Goal: Task Accomplishment & Management: Use online tool/utility

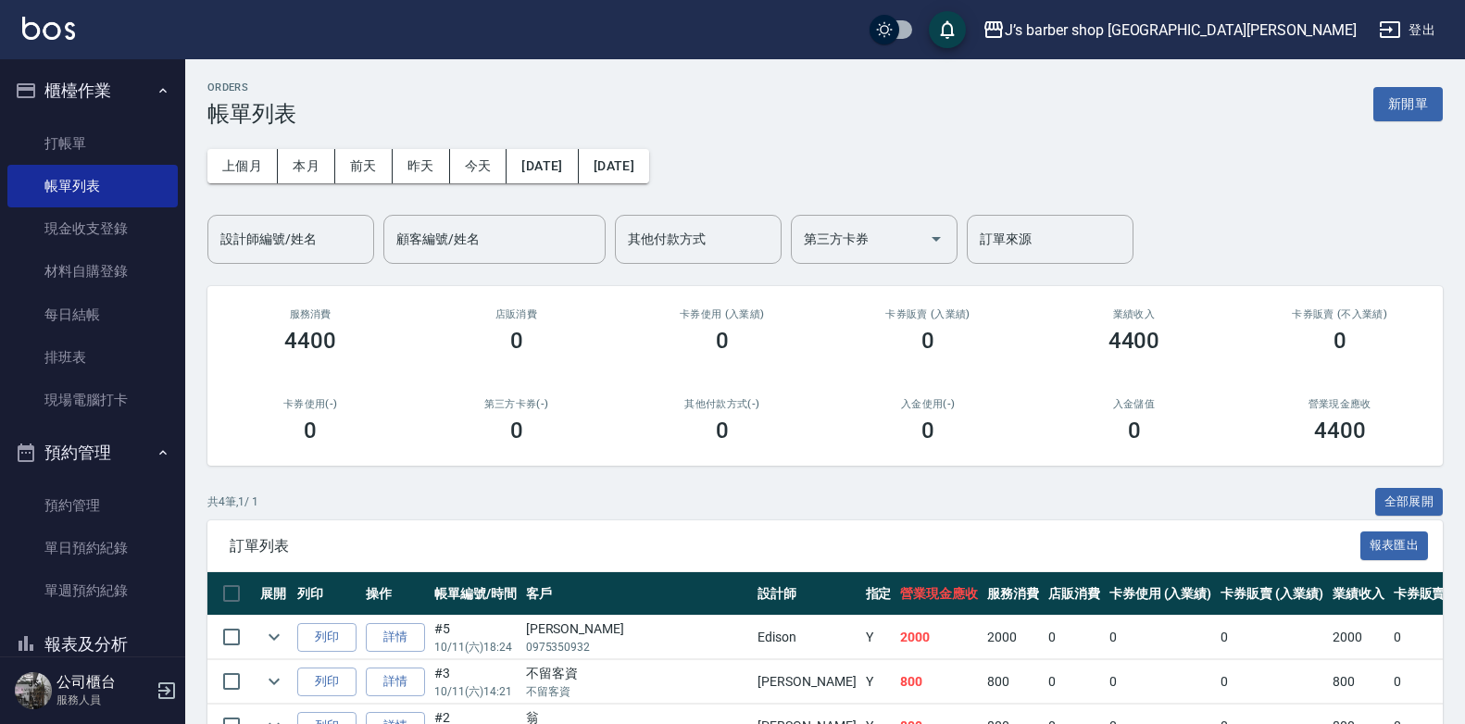
scroll to position [156, 0]
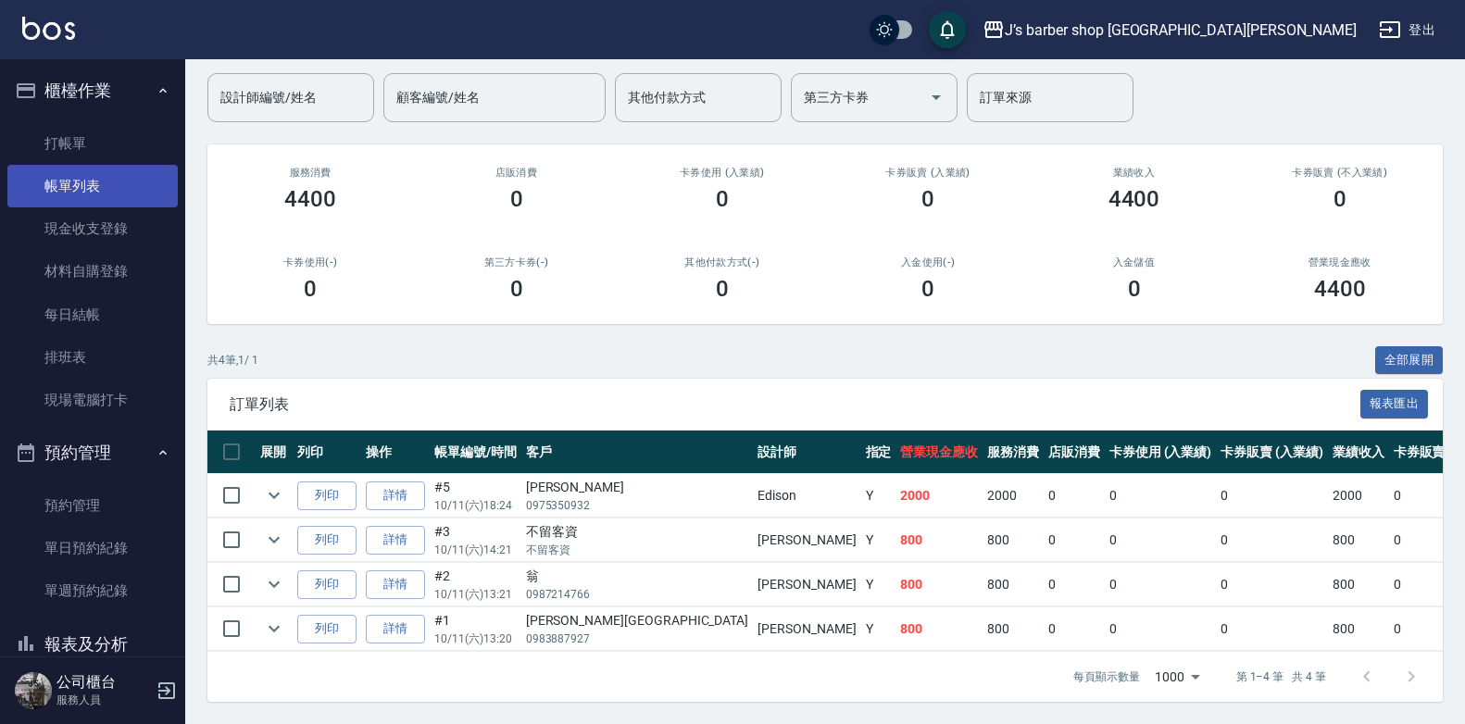
click at [105, 167] on link "帳單列表" at bounding box center [92, 186] width 170 height 43
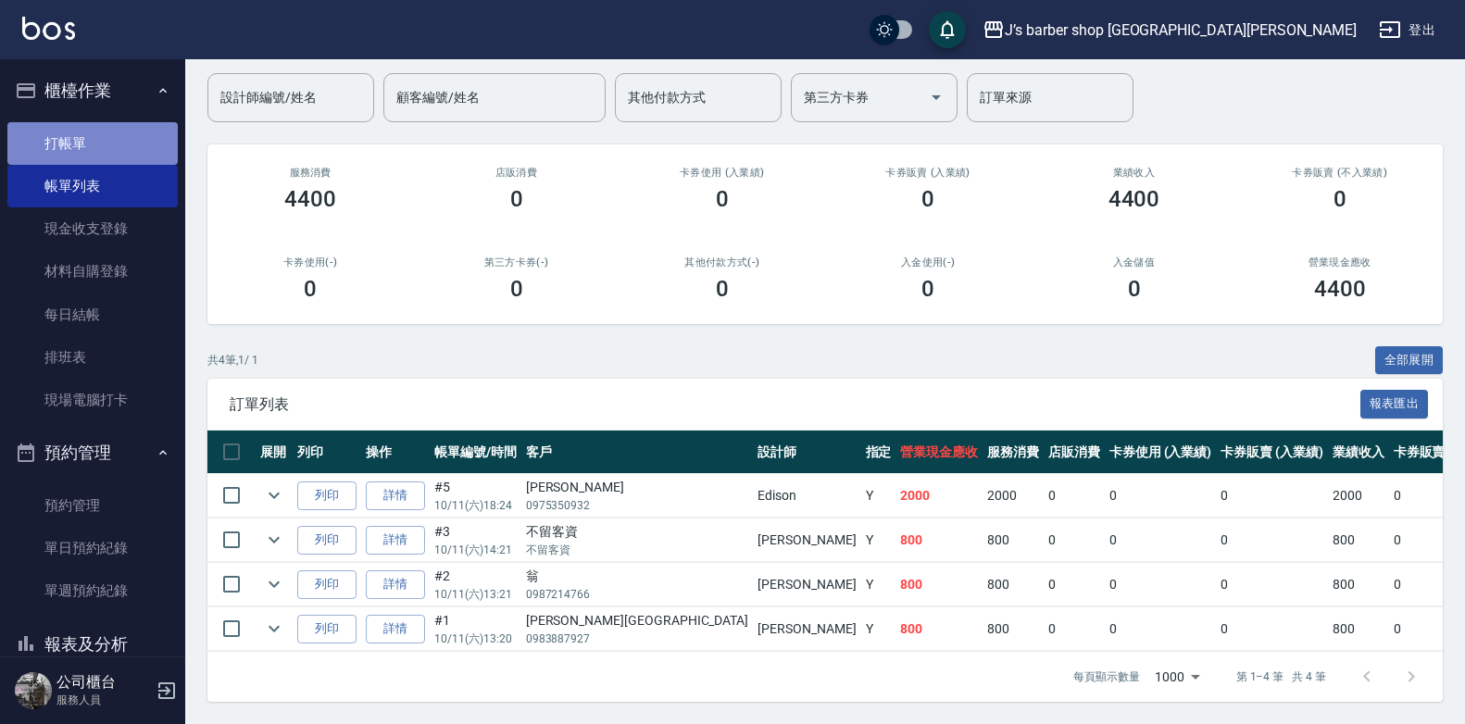
click at [115, 143] on link "打帳單" at bounding box center [92, 143] width 170 height 43
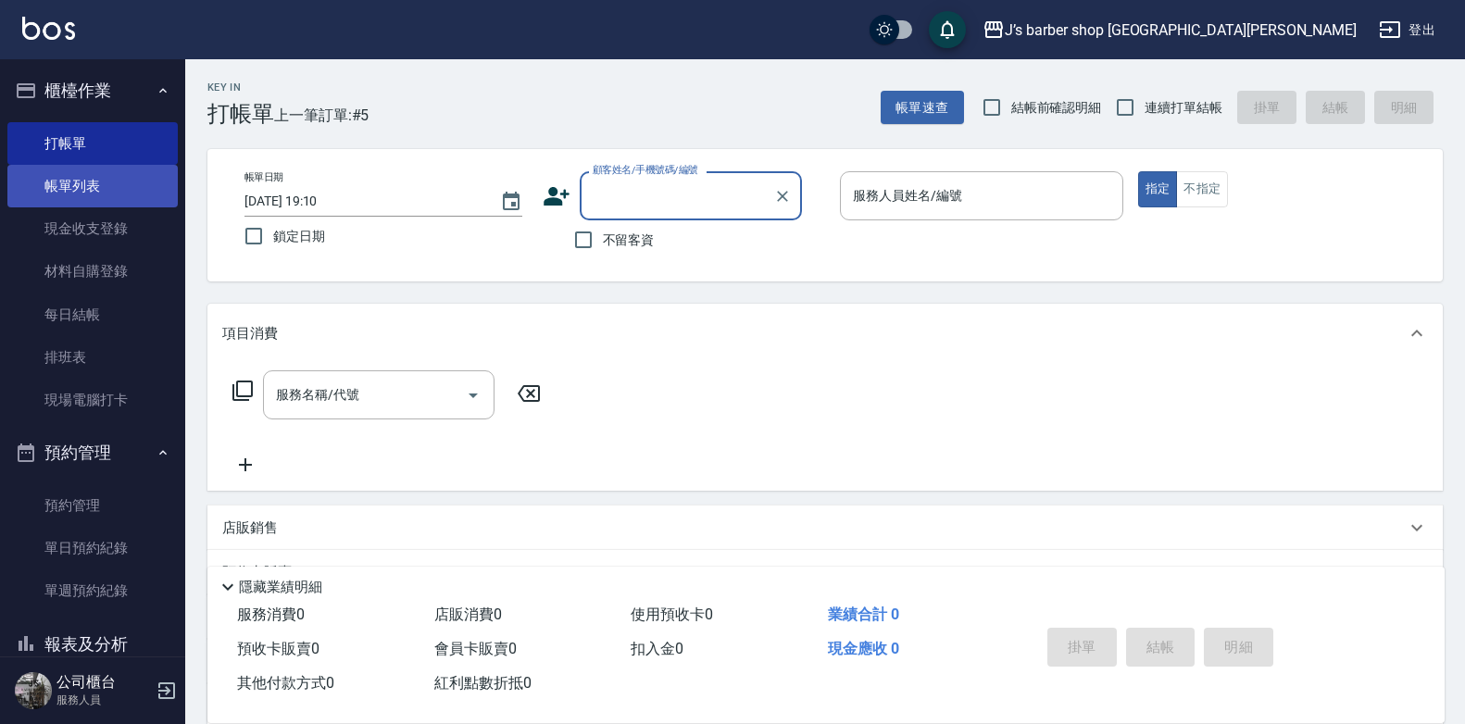
click at [123, 183] on link "帳單列表" at bounding box center [92, 186] width 170 height 43
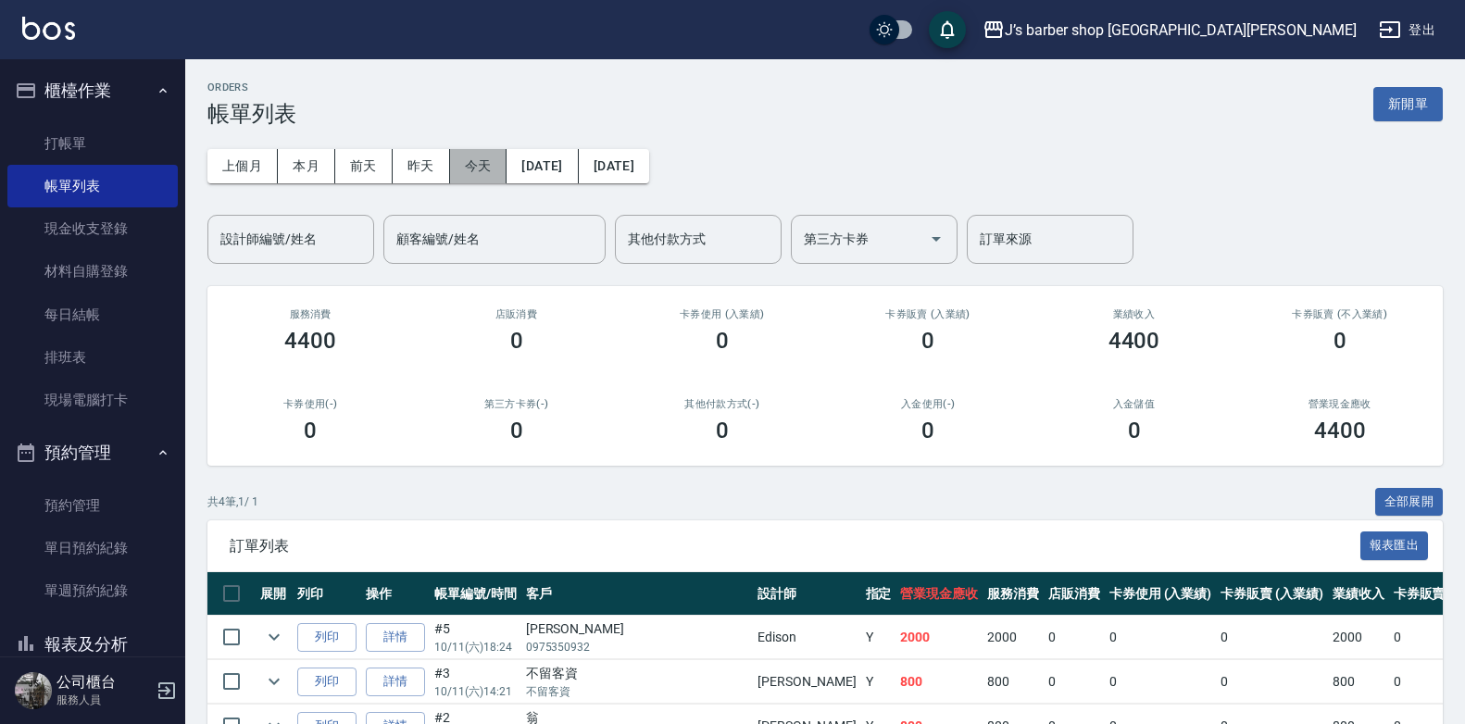
click at [460, 156] on button "今天" at bounding box center [478, 166] width 57 height 34
click at [81, 530] on link "單日預約紀錄" at bounding box center [92, 548] width 170 height 43
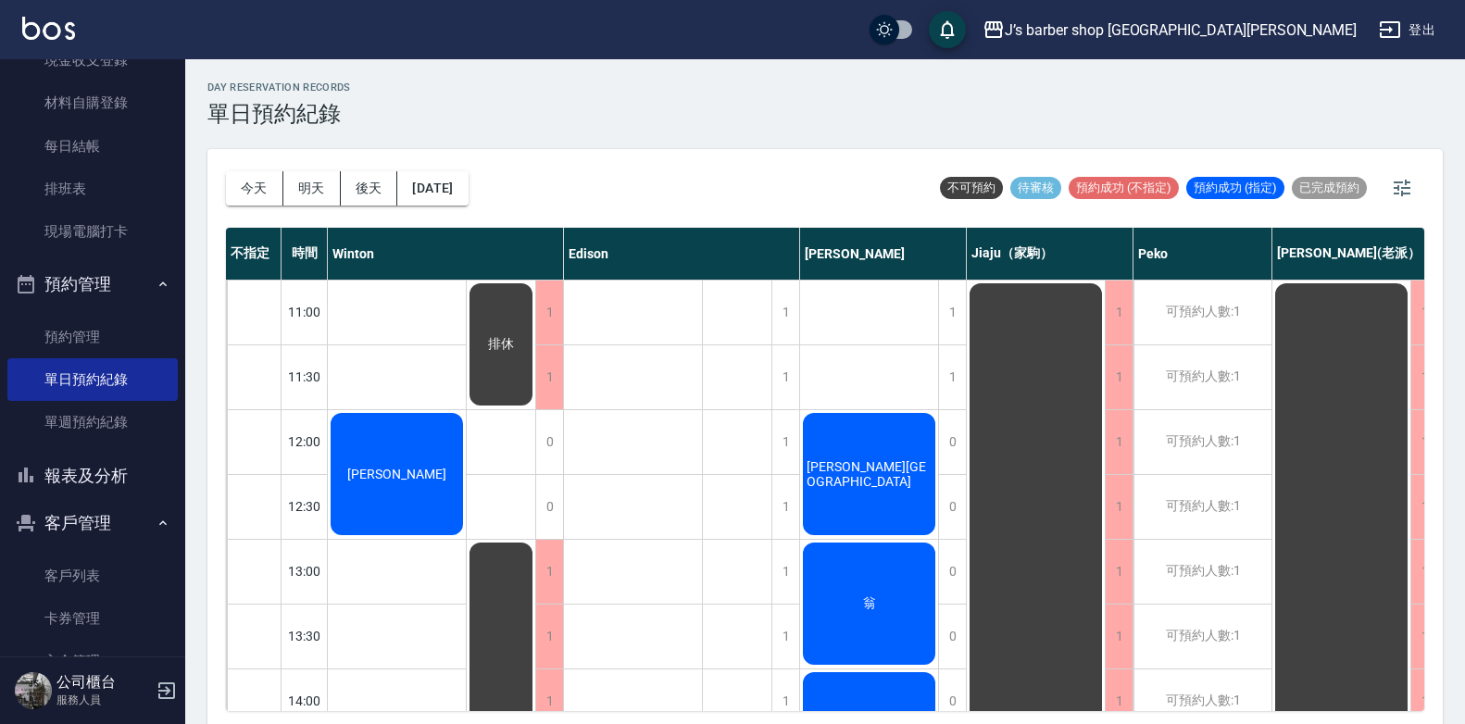
scroll to position [272, 0]
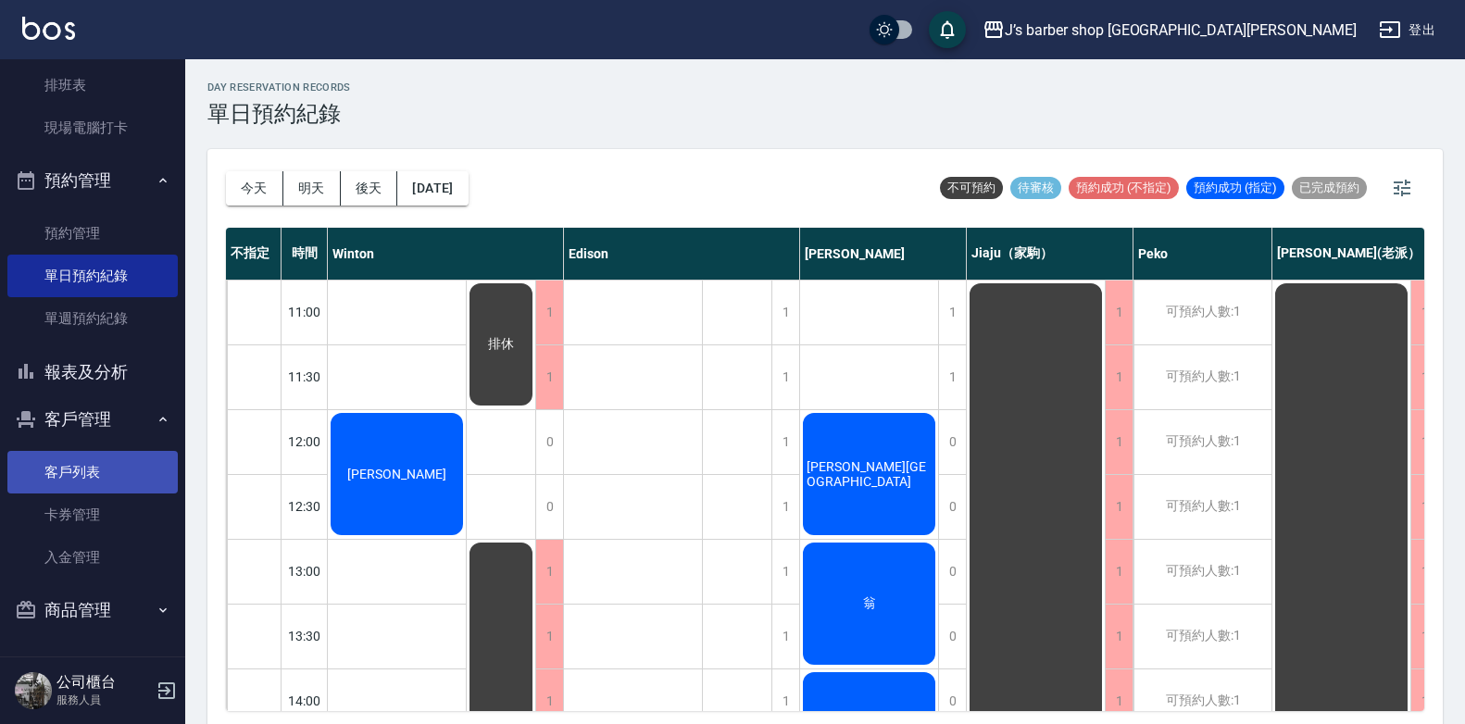
click at [104, 462] on link "客戶列表" at bounding box center [92, 472] width 170 height 43
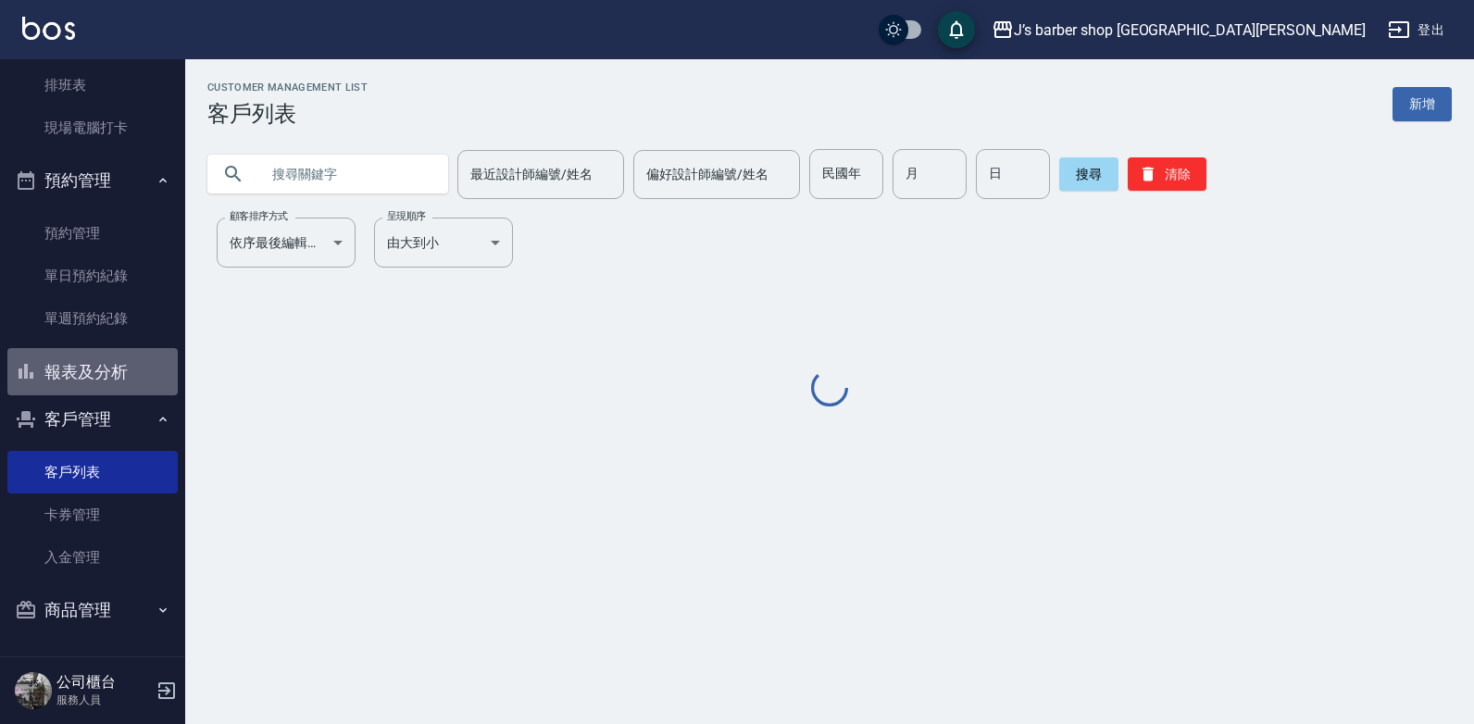
drag, startPoint x: 139, startPoint y: 377, endPoint x: 248, endPoint y: 342, distance: 114.8
click at [140, 375] on button "報表及分析" at bounding box center [92, 372] width 170 height 48
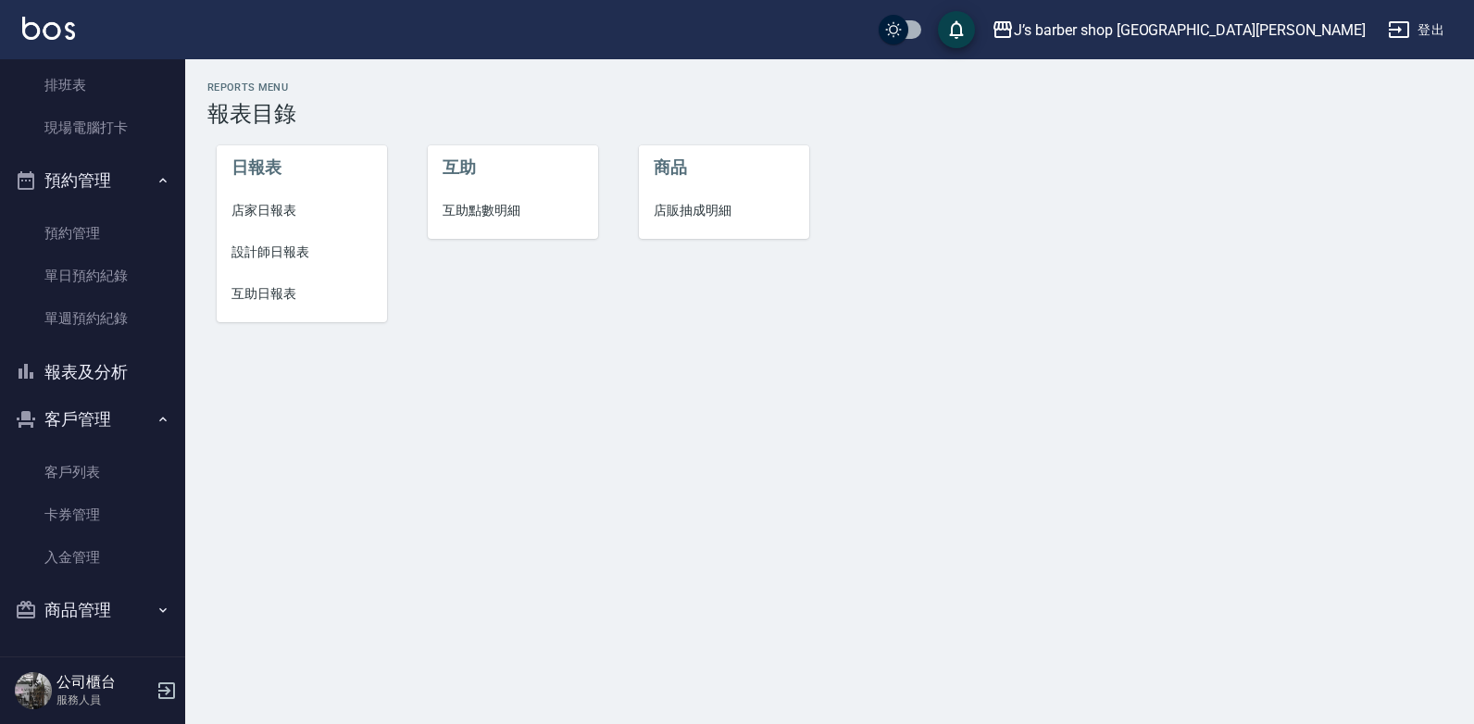
click at [305, 258] on span "設計師日報表" at bounding box center [301, 252] width 141 height 19
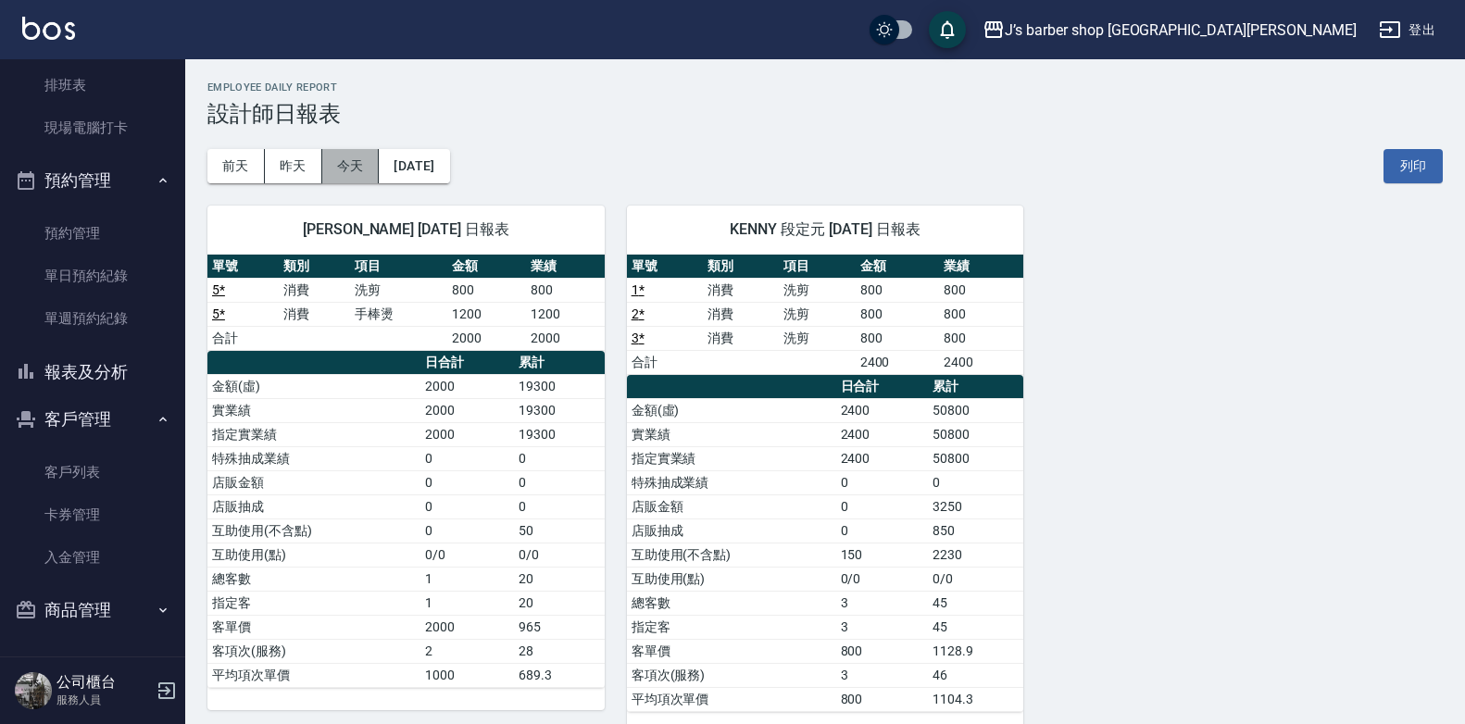
click at [359, 178] on button "今天" at bounding box center [350, 166] width 57 height 34
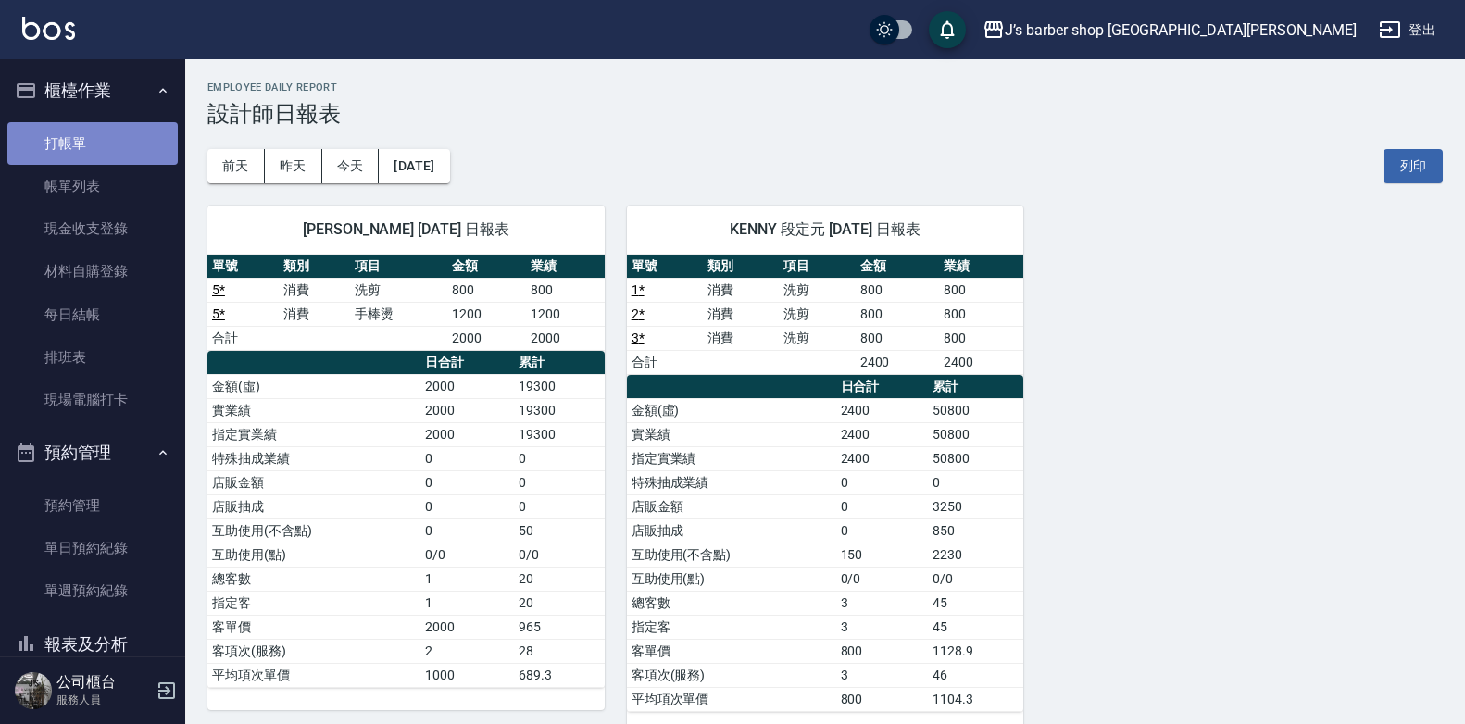
click at [96, 156] on link "打帳單" at bounding box center [92, 143] width 170 height 43
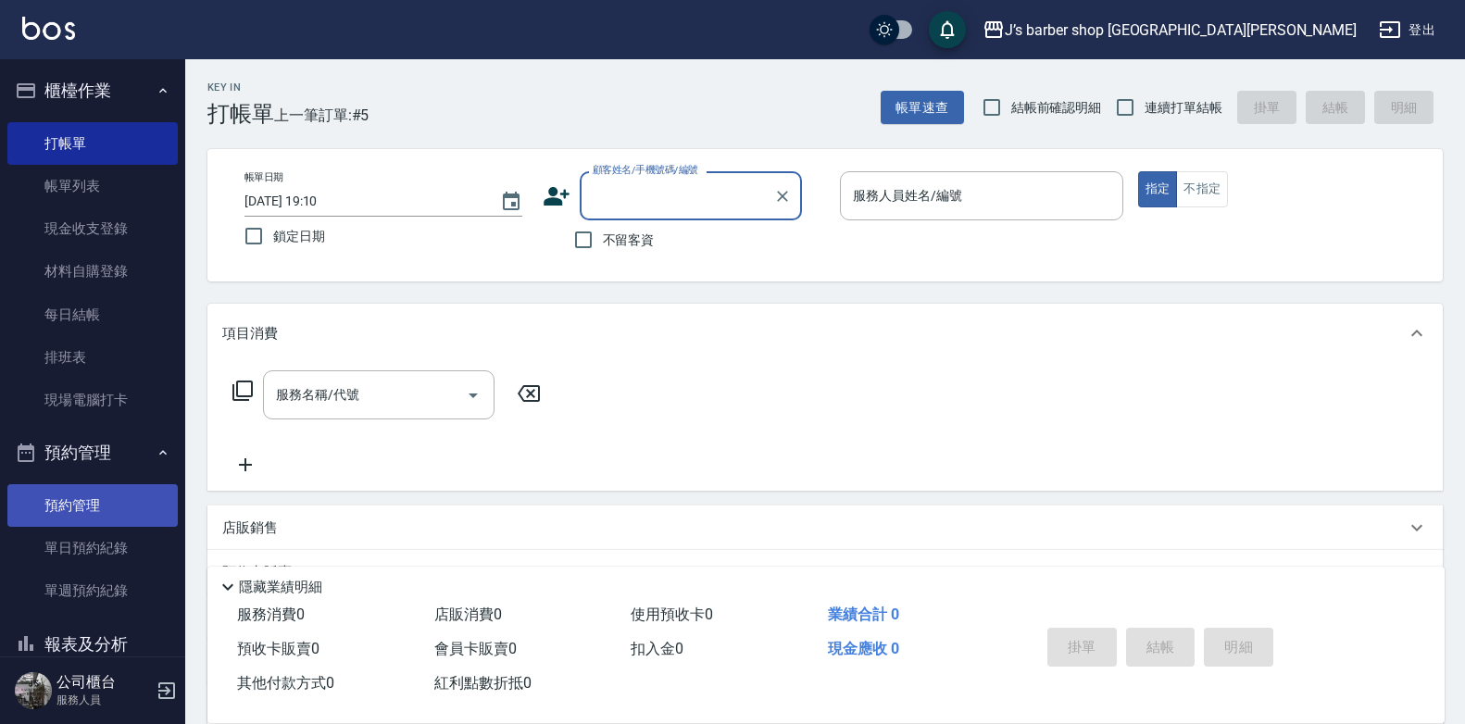
click at [54, 518] on link "預約管理" at bounding box center [92, 505] width 170 height 43
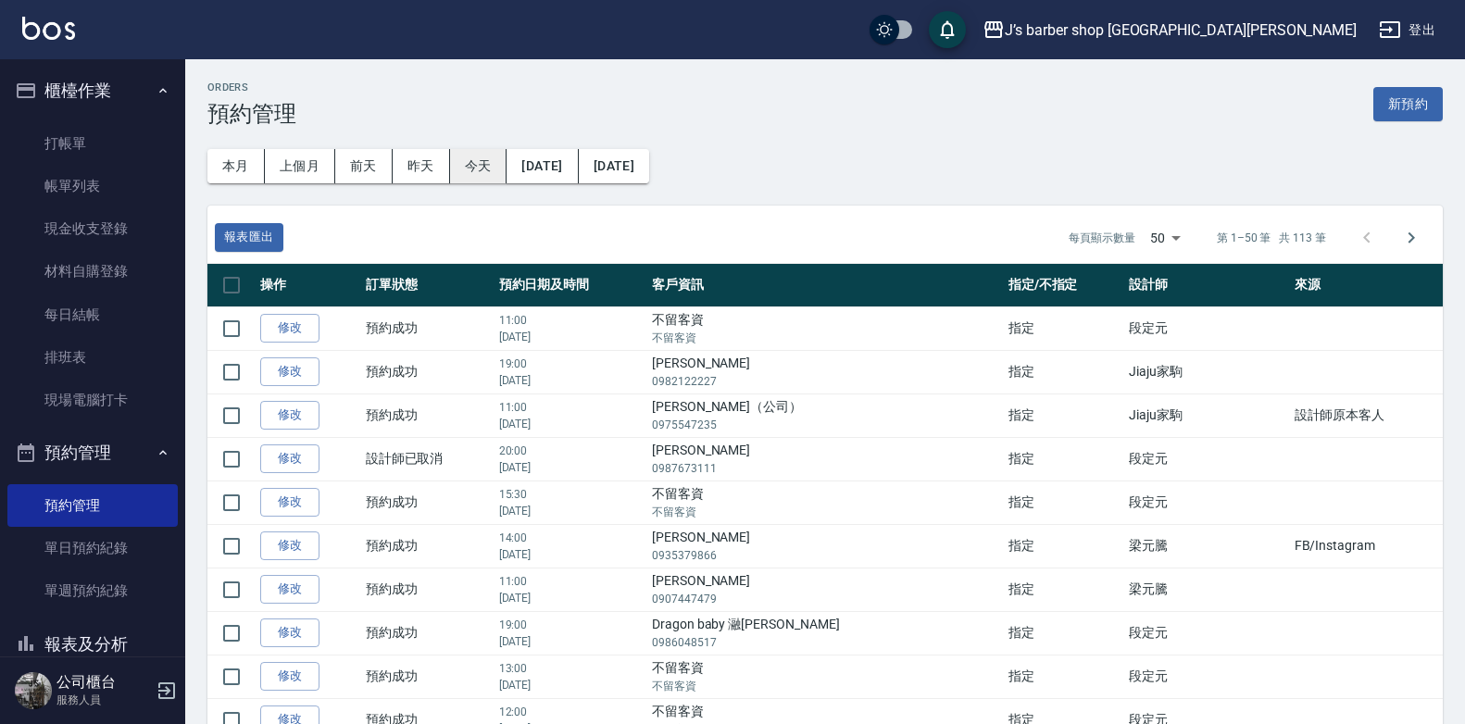
click at [468, 159] on button "今天" at bounding box center [478, 166] width 57 height 34
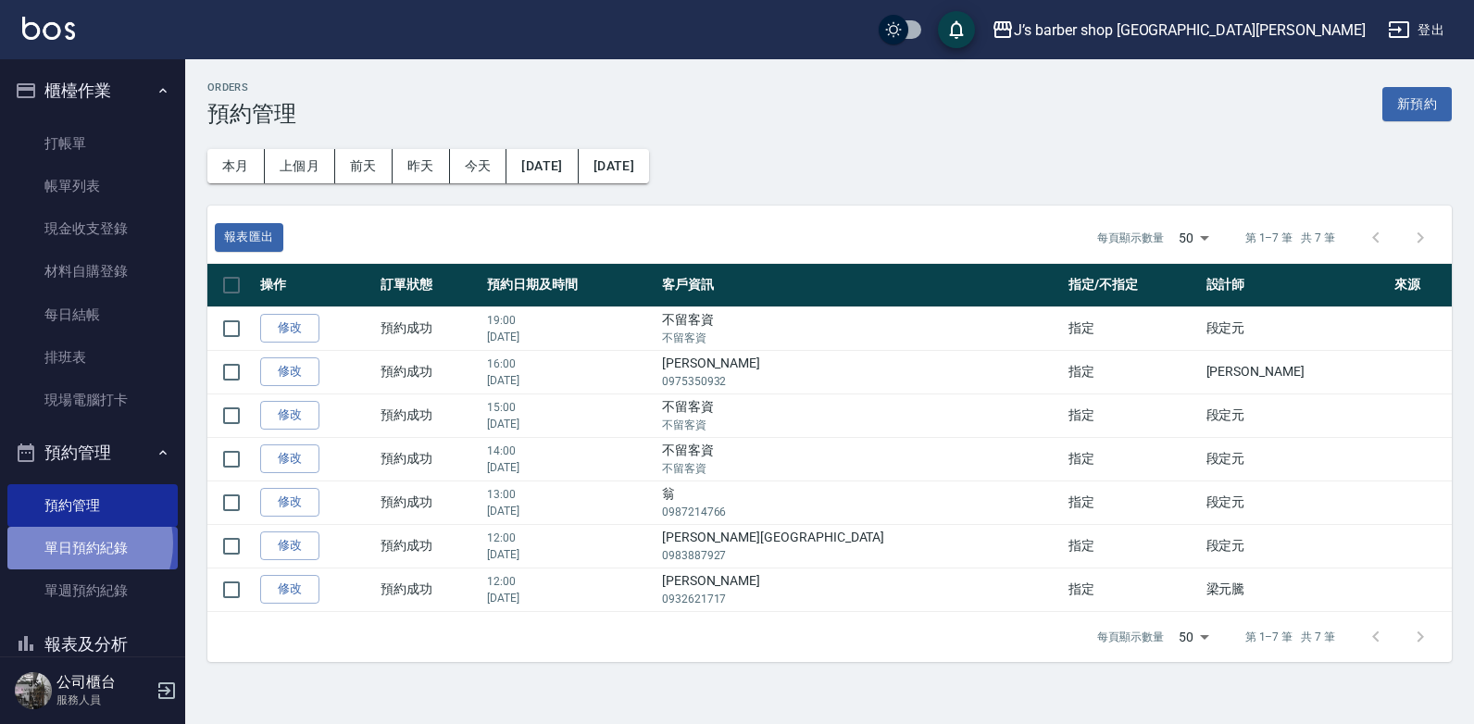
drag, startPoint x: 78, startPoint y: 543, endPoint x: 66, endPoint y: 404, distance: 140.3
click at [78, 544] on link "單日預約紀錄" at bounding box center [92, 548] width 170 height 43
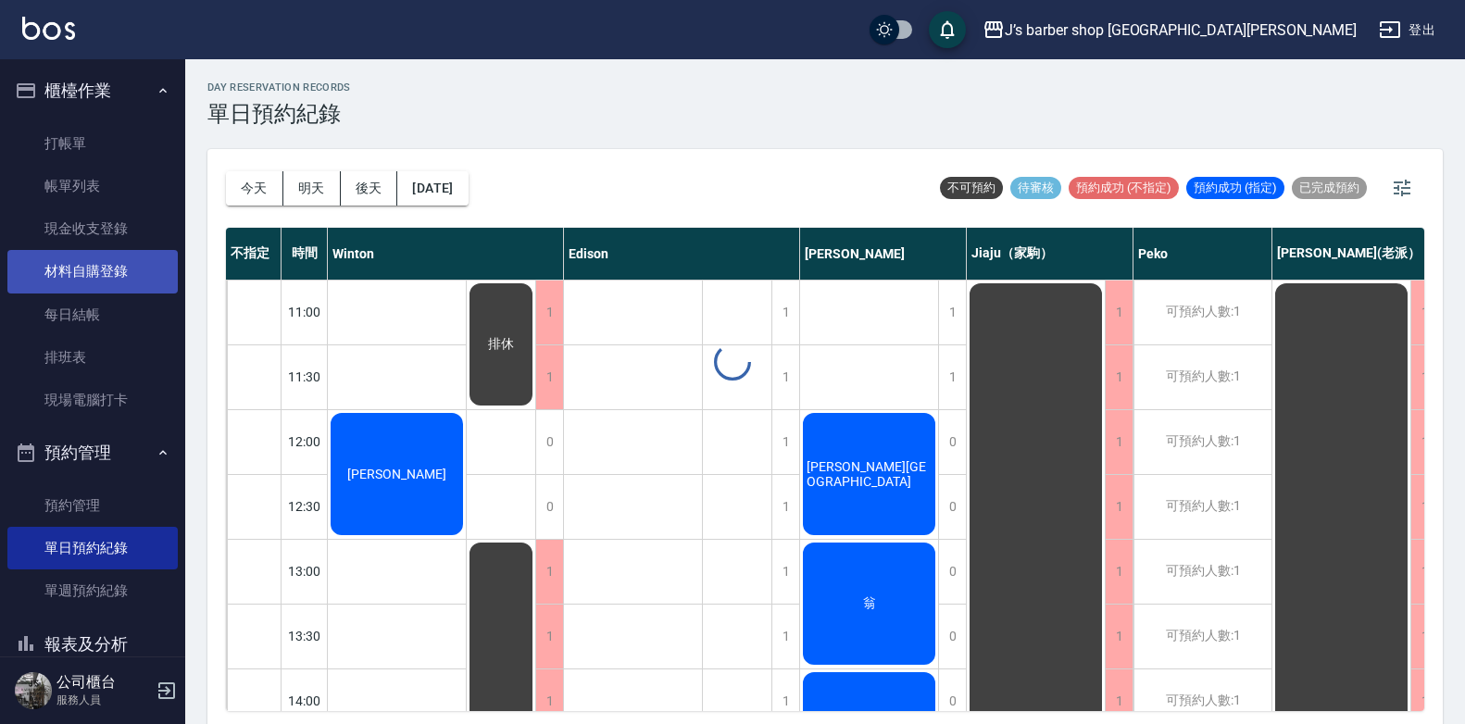
click at [78, 289] on link "材料自購登錄" at bounding box center [92, 271] width 170 height 43
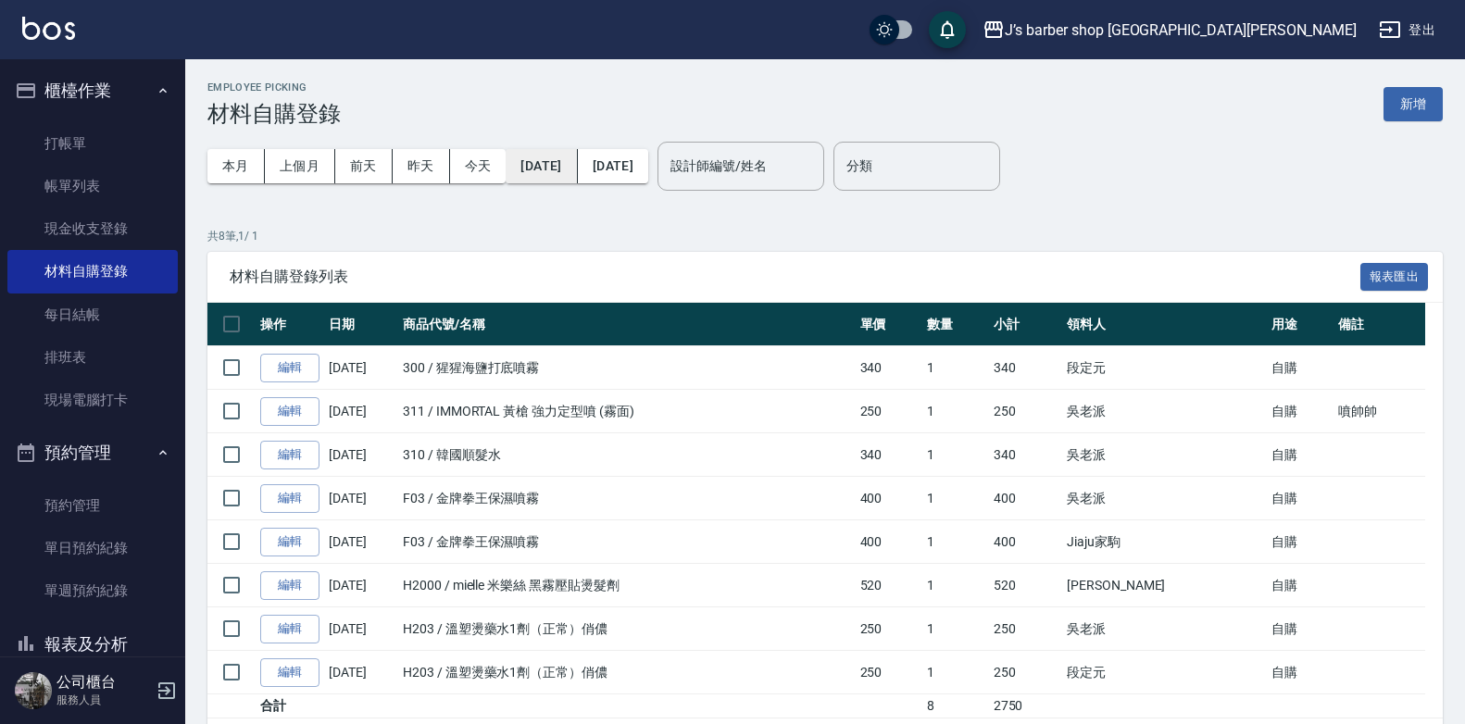
click at [511, 160] on button "[DATE]" at bounding box center [540, 166] width 71 height 34
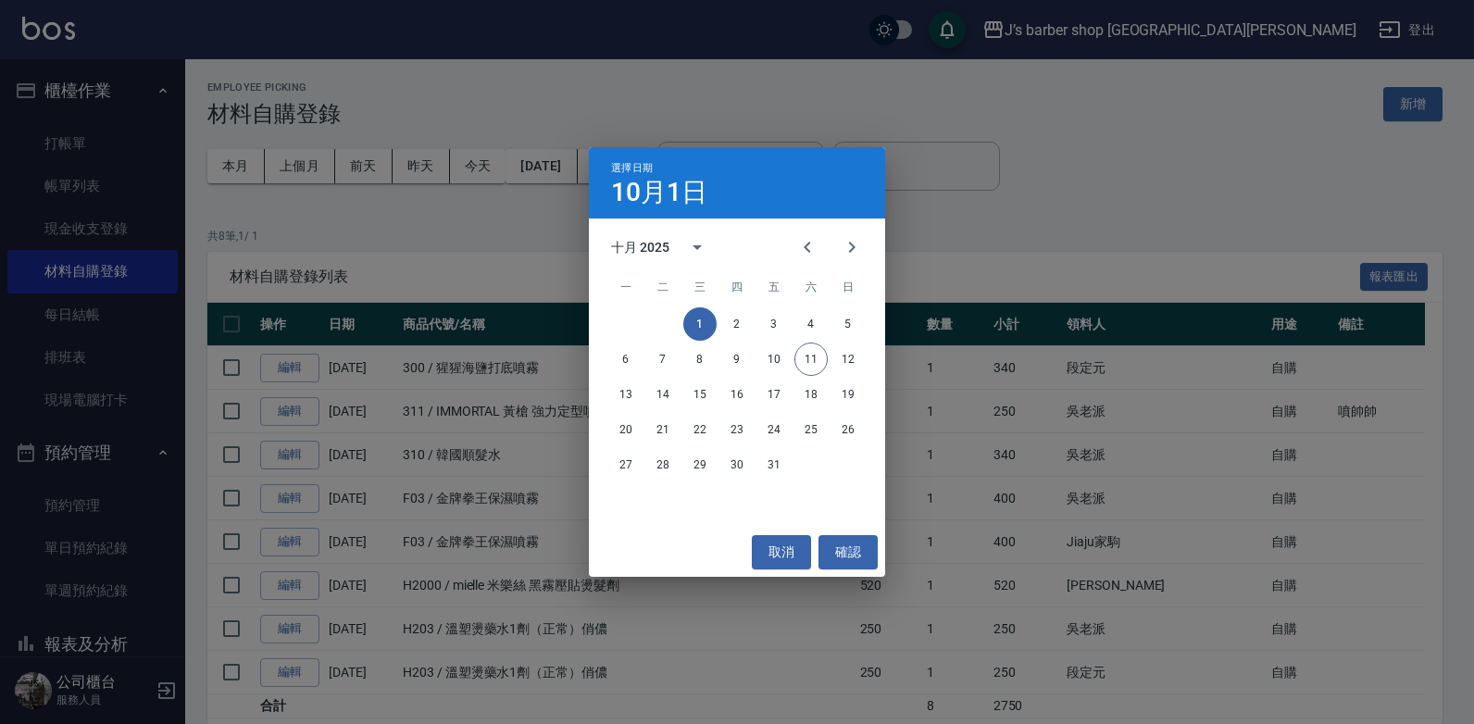
click at [493, 164] on div "選擇日期 [DATE] 十月 2025 一 二 三 四 五 六 日 1 2 3 4 5 6 7 8 9 10 11 12 13 14 15 16 17 18 …" at bounding box center [737, 362] width 1474 height 724
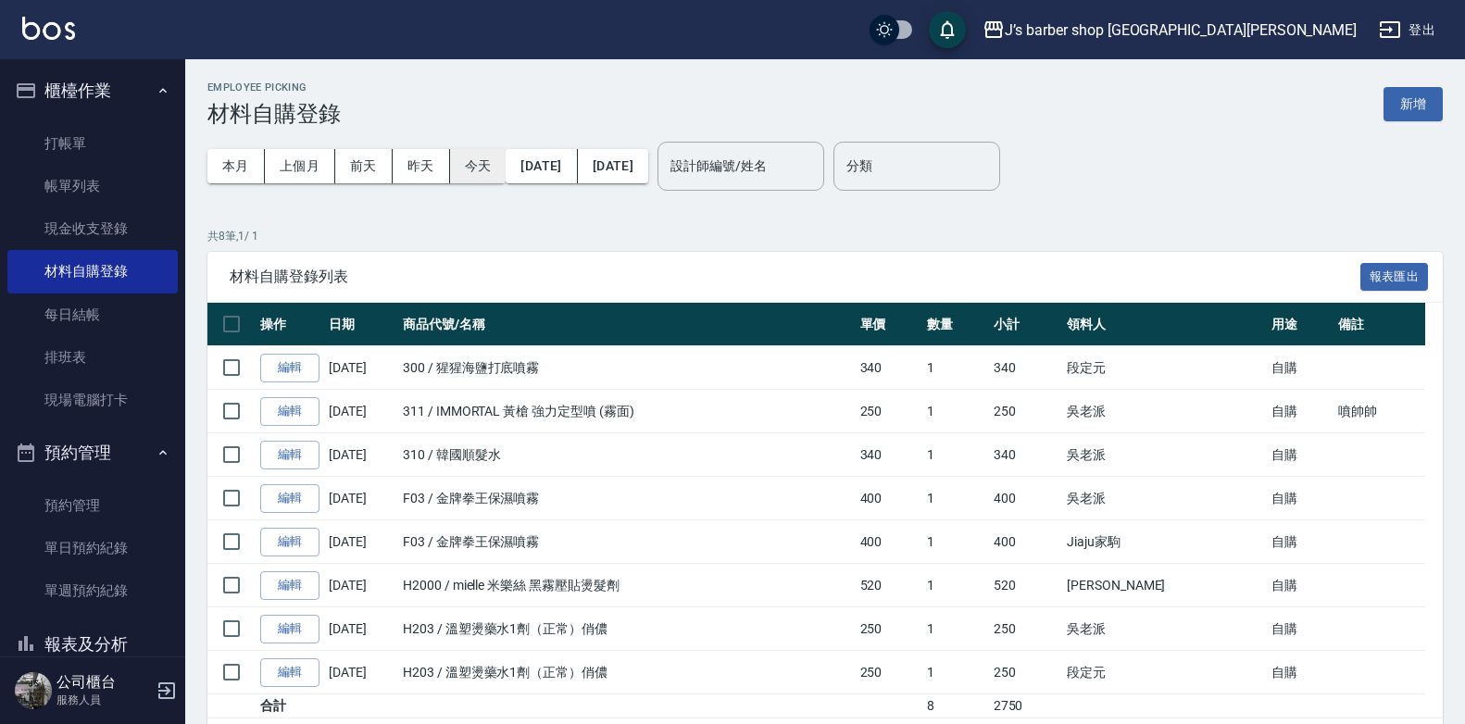
click at [483, 167] on button "今天" at bounding box center [478, 166] width 56 height 34
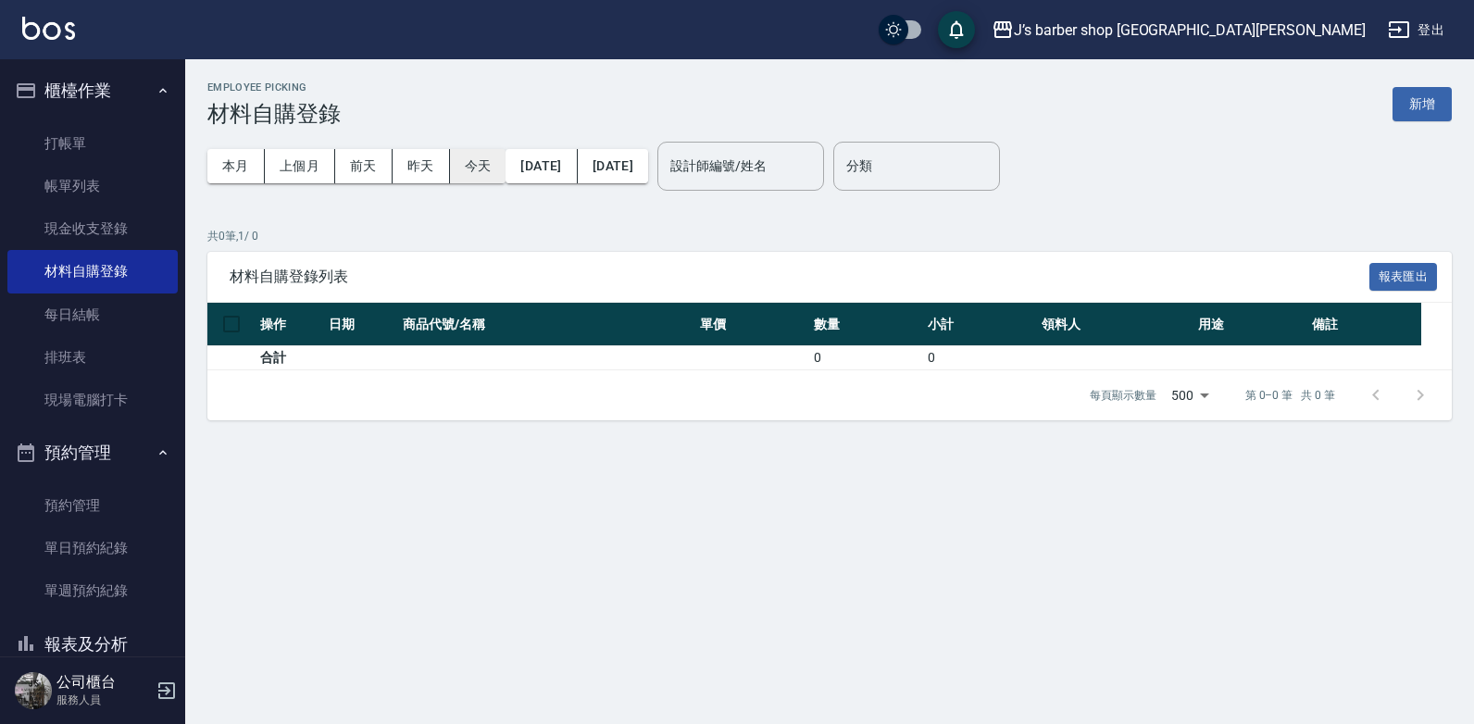
click at [483, 167] on button "今天" at bounding box center [478, 166] width 56 height 34
click at [1428, 122] on div "Employee Picking 材料自購登錄 新增" at bounding box center [829, 103] width 1244 height 45
click at [1425, 109] on button "新增" at bounding box center [1421, 104] width 59 height 34
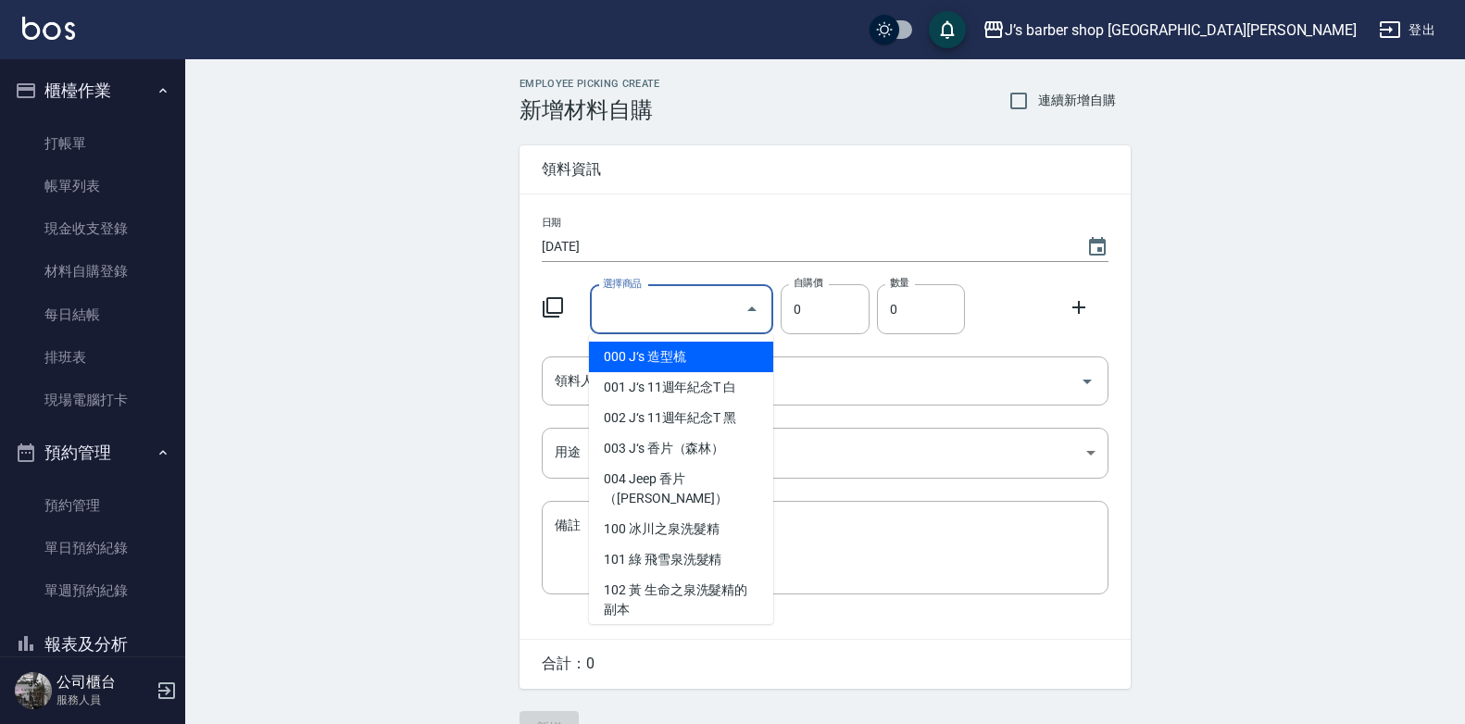
click at [736, 300] on input "選擇商品" at bounding box center [668, 309] width 140 height 32
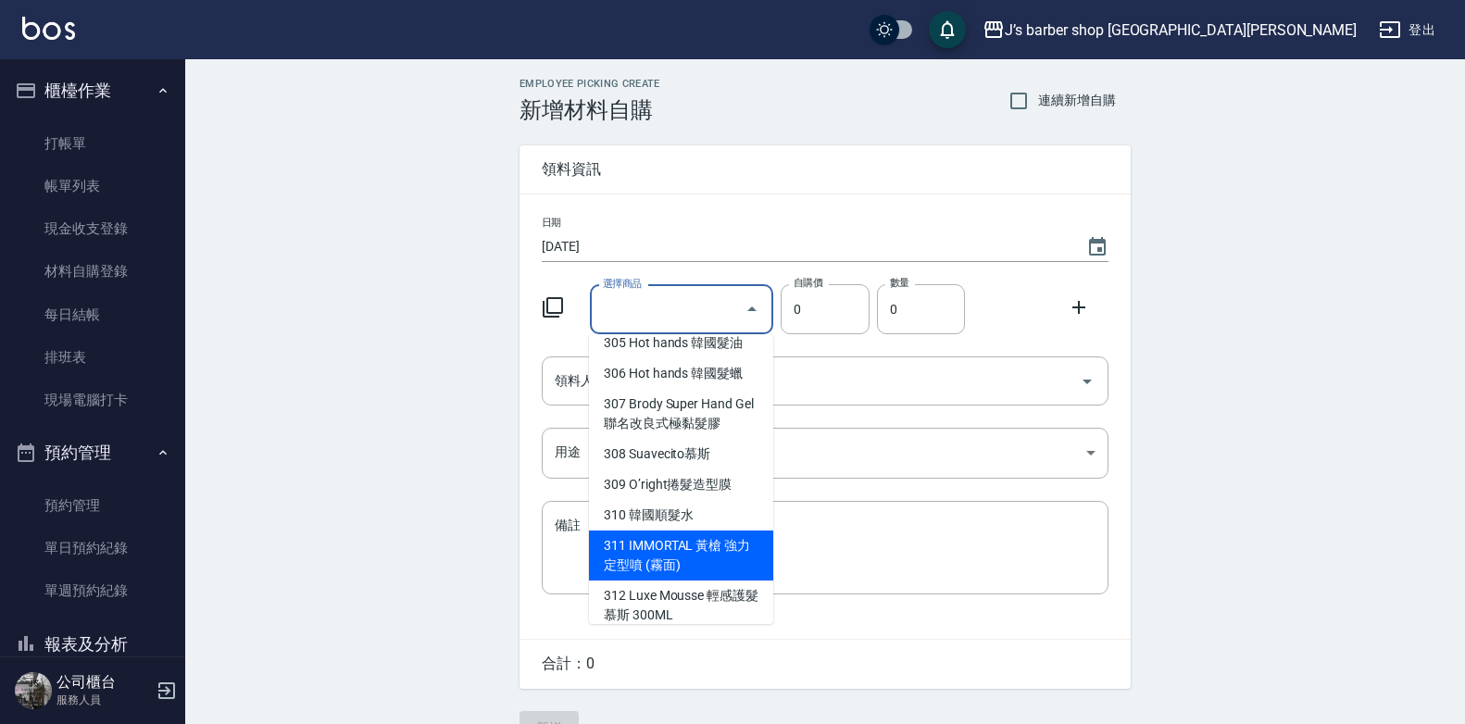
scroll to position [463, 0]
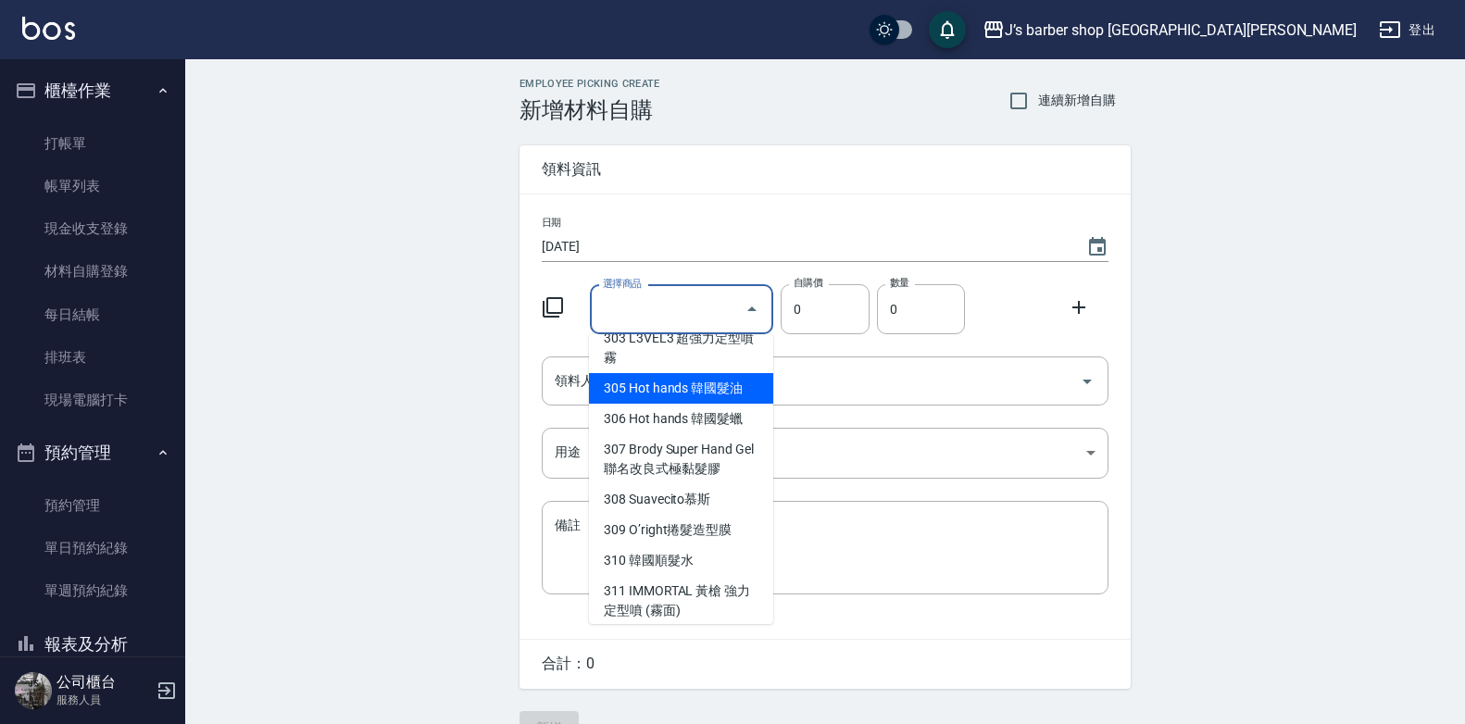
click at [737, 373] on li "305 Hot hands 韓國髮油" at bounding box center [681, 388] width 184 height 31
type input "Hot hands 韓國髮油"
type input "340"
type input "1"
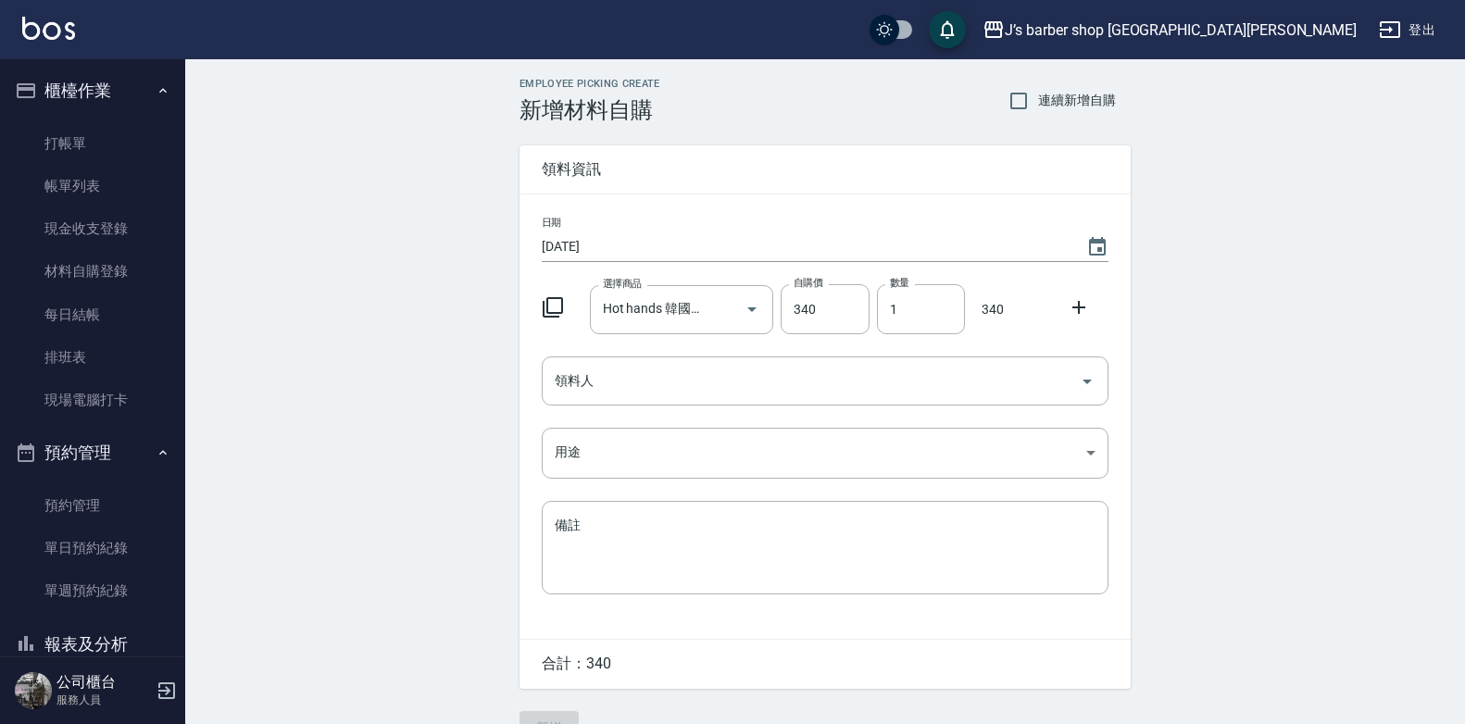
click at [331, 242] on div "Employee Picking Create 新增材料自購 連續新增自購 領料資訊 日期 [DATE] 選擇商品 Hot hands 韓國髮油 選擇商品 自…" at bounding box center [824, 411] width 1279 height 704
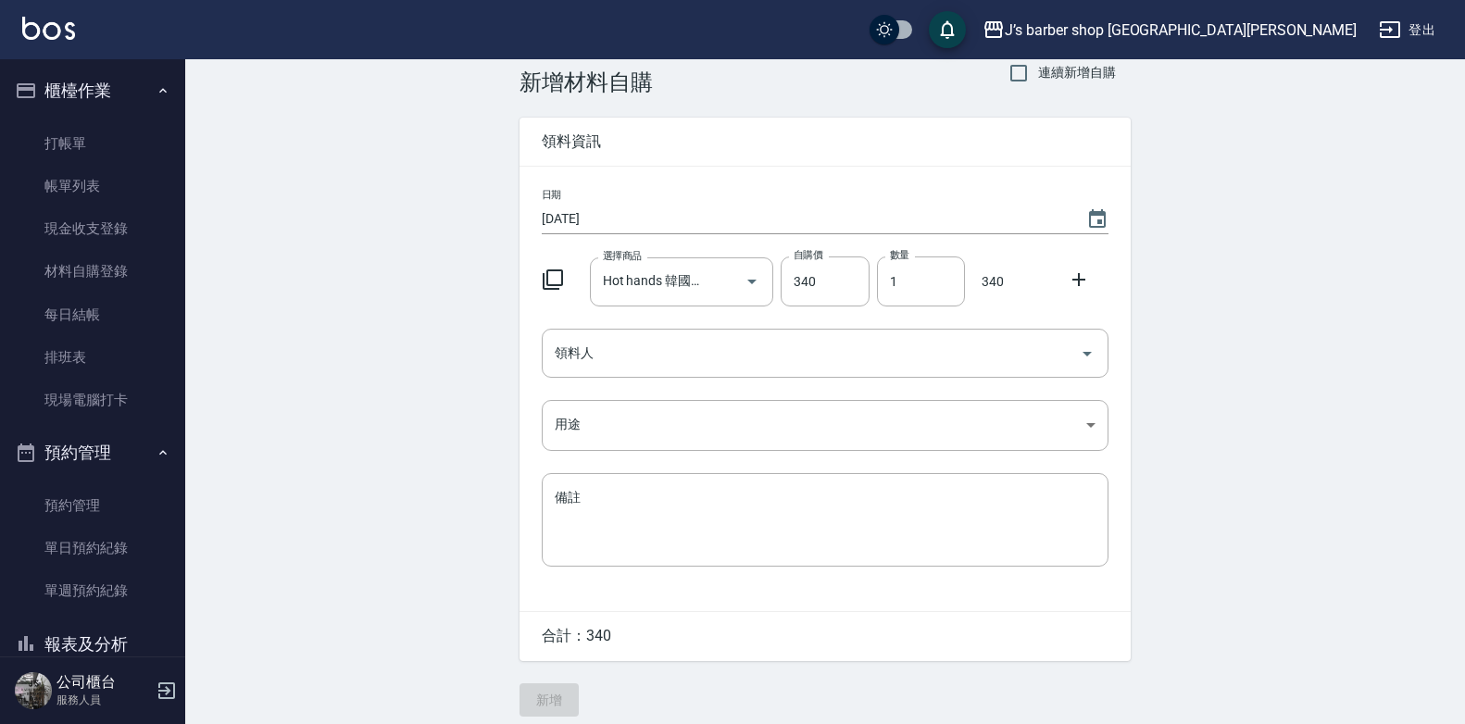
scroll to position [42, 0]
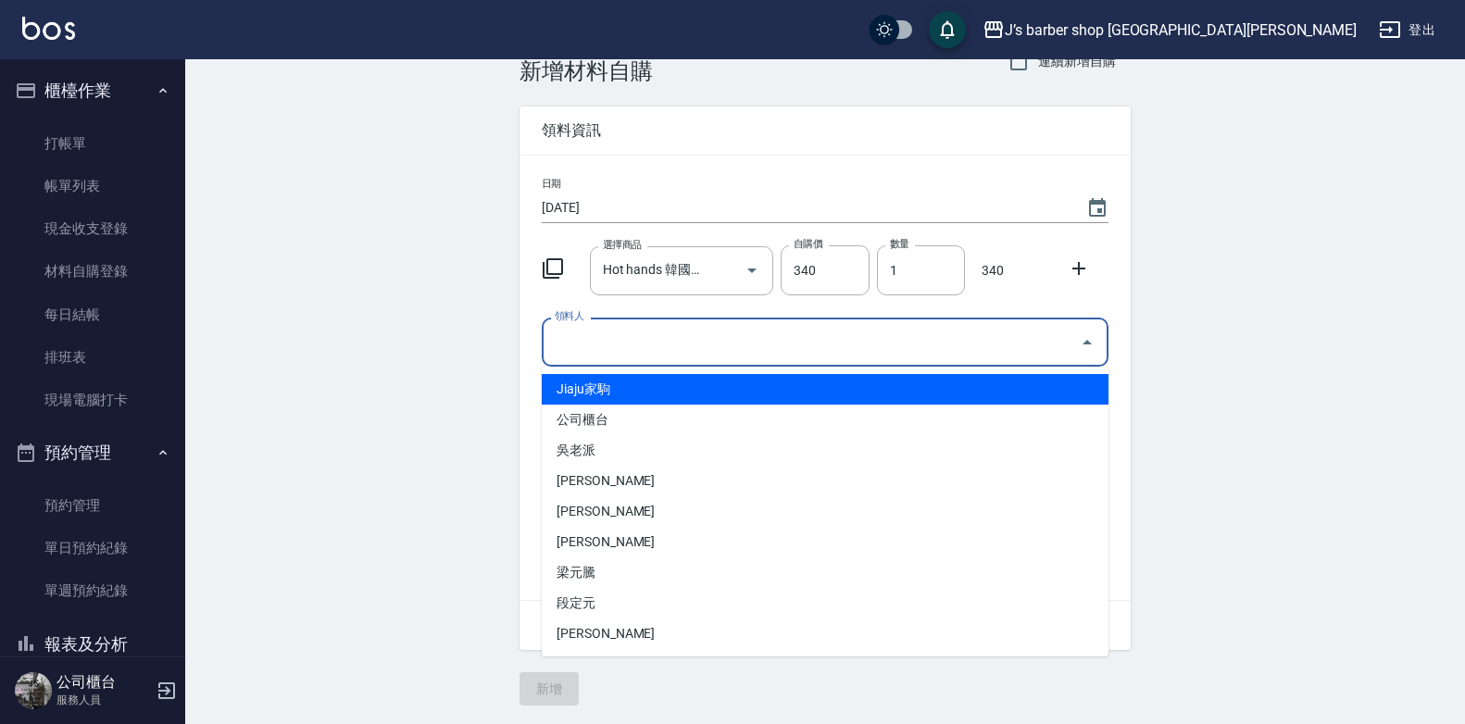
click at [668, 342] on input "領料人" at bounding box center [811, 342] width 522 height 32
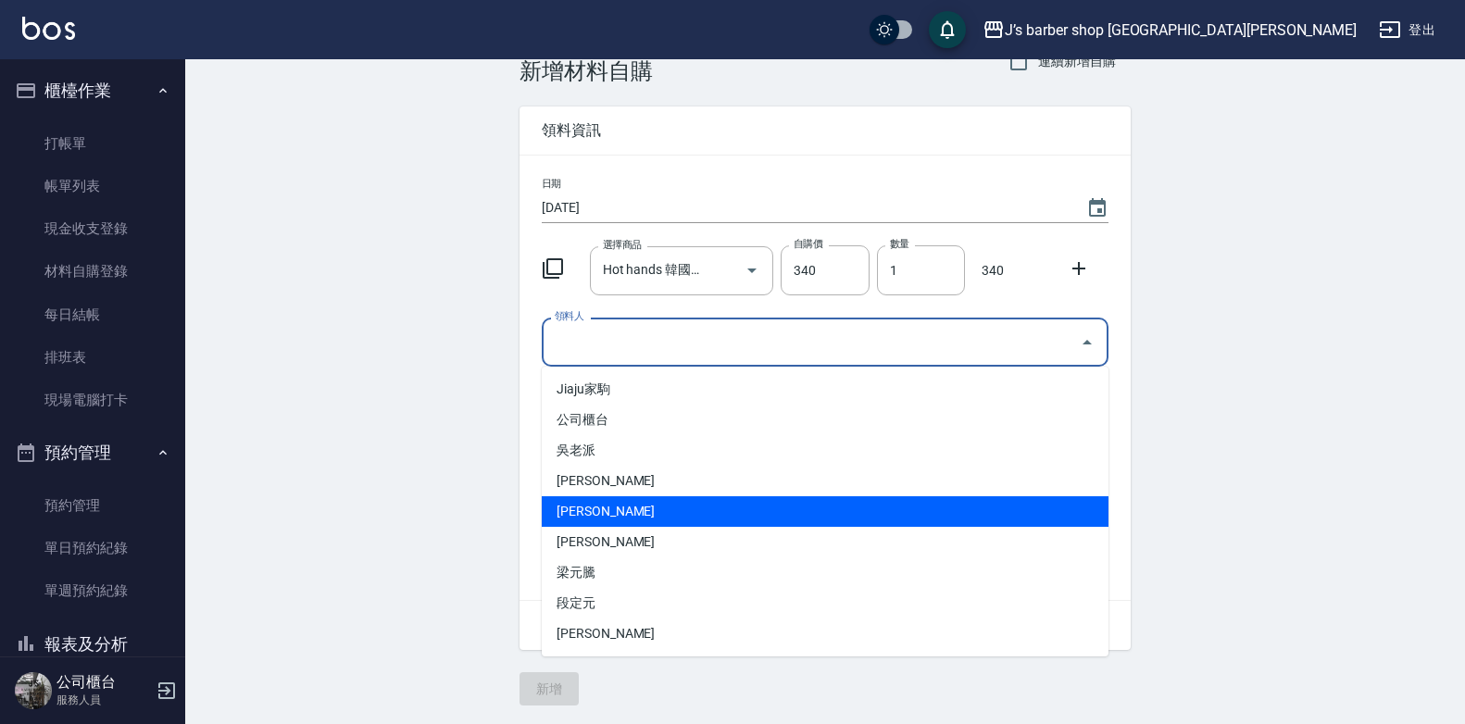
click at [639, 505] on li "[PERSON_NAME]" at bounding box center [825, 511] width 567 height 31
type input "[PERSON_NAME]"
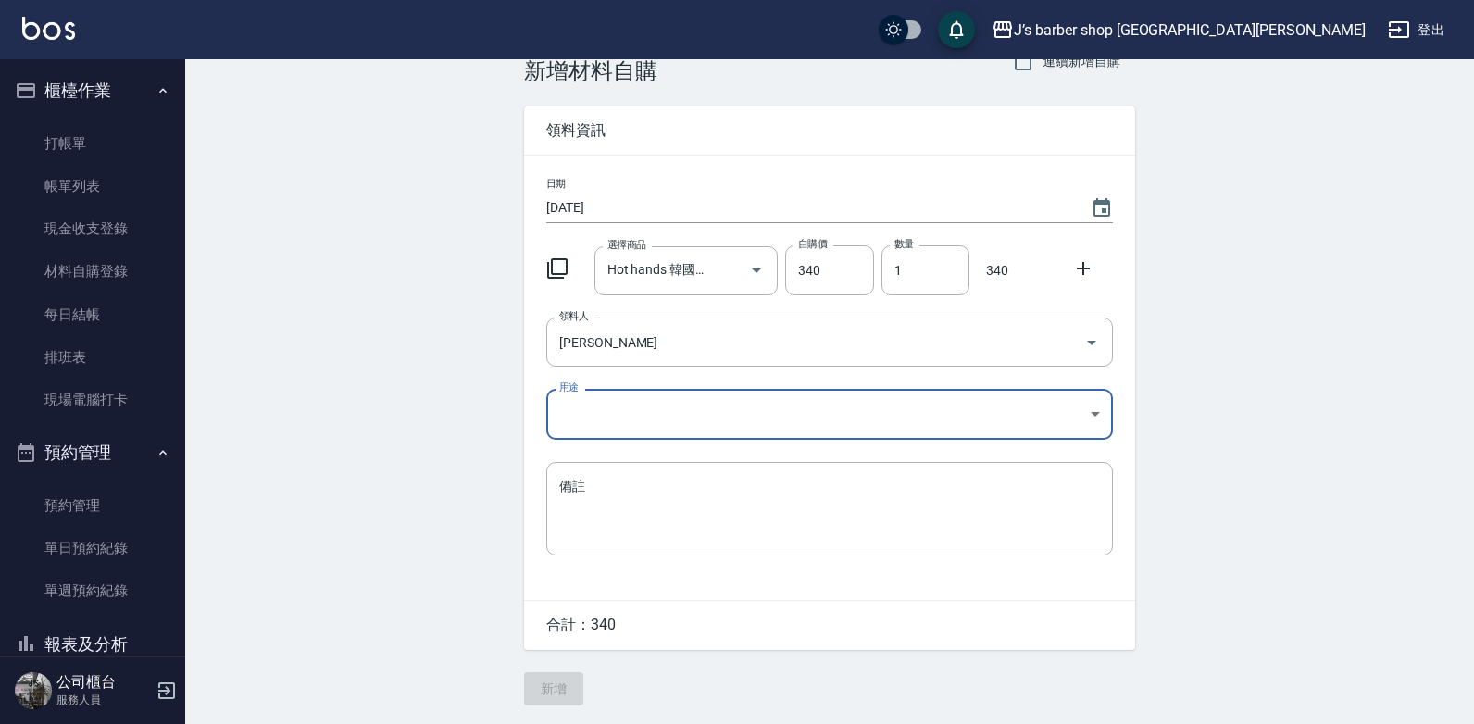
click at [660, 422] on body "J’s barber shop 台中大隆 登出 櫃檯作業 打帳單 帳單列表 現金收支登錄 材料自購登錄 每日結帳 排班表 現場電腦打卡 預約管理 預約管理 單…" at bounding box center [737, 342] width 1474 height 763
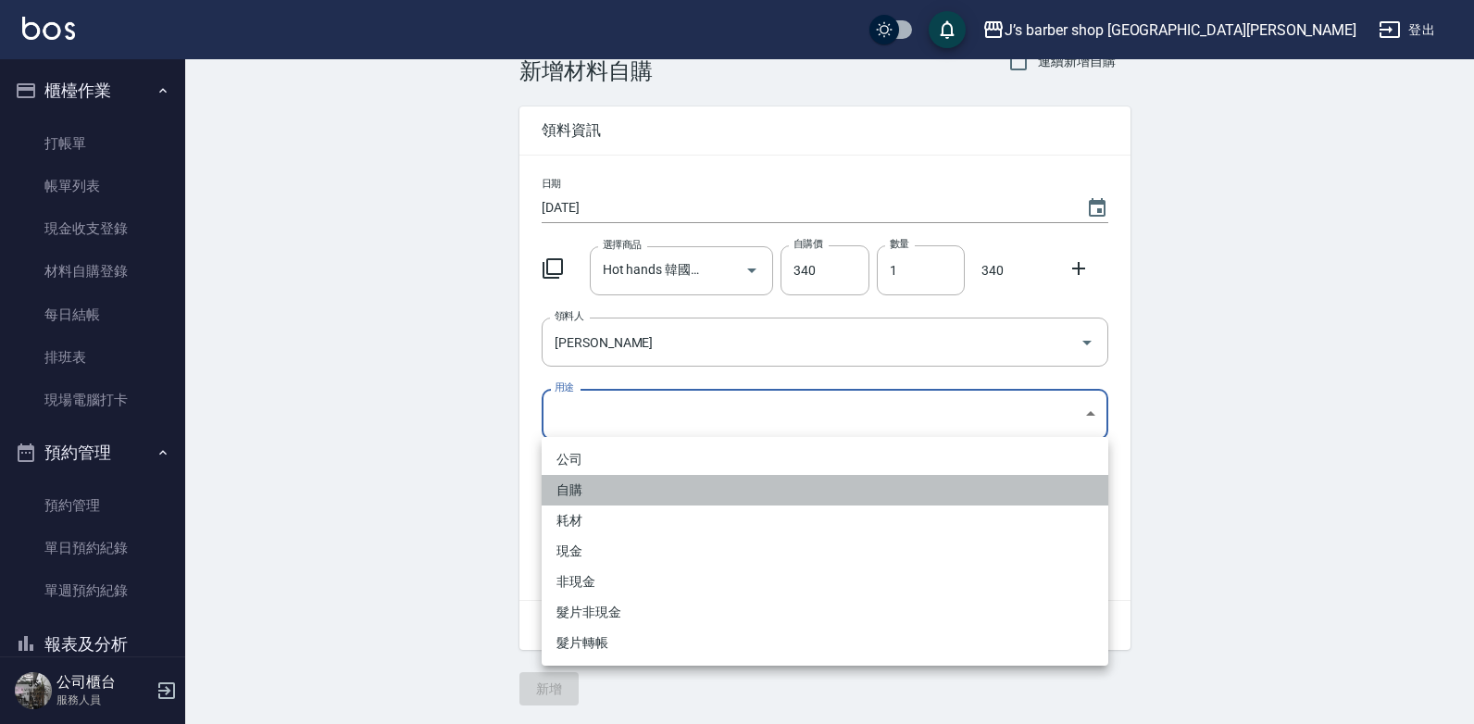
click at [643, 500] on li "自購" at bounding box center [825, 490] width 567 height 31
type input "自購"
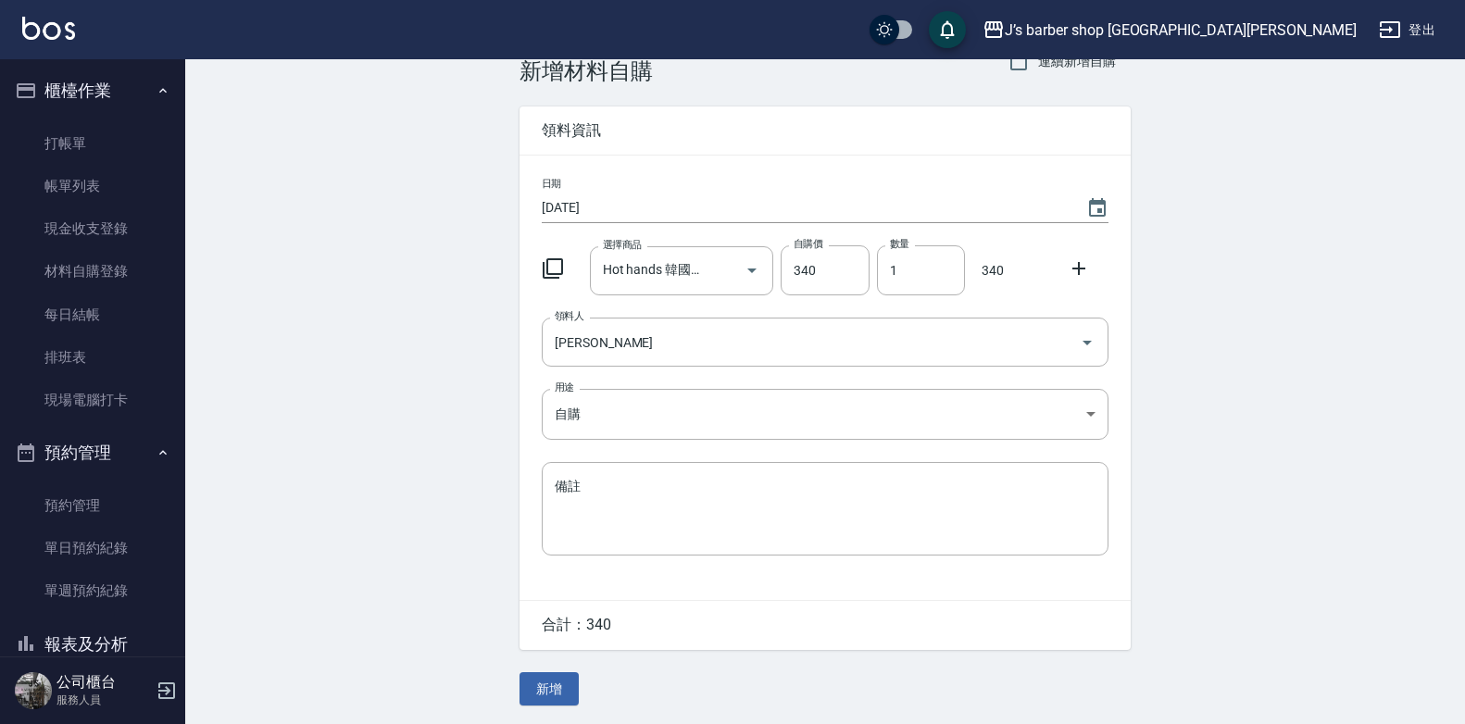
click at [476, 548] on div "Employee Picking Create 新增材料自購 連續新增自購 領料資訊 日期 [DATE] 選擇商品 Hot hands 韓國髮油 選擇商品 自…" at bounding box center [824, 372] width 1279 height 704
click at [531, 680] on button "新增" at bounding box center [548, 689] width 59 height 34
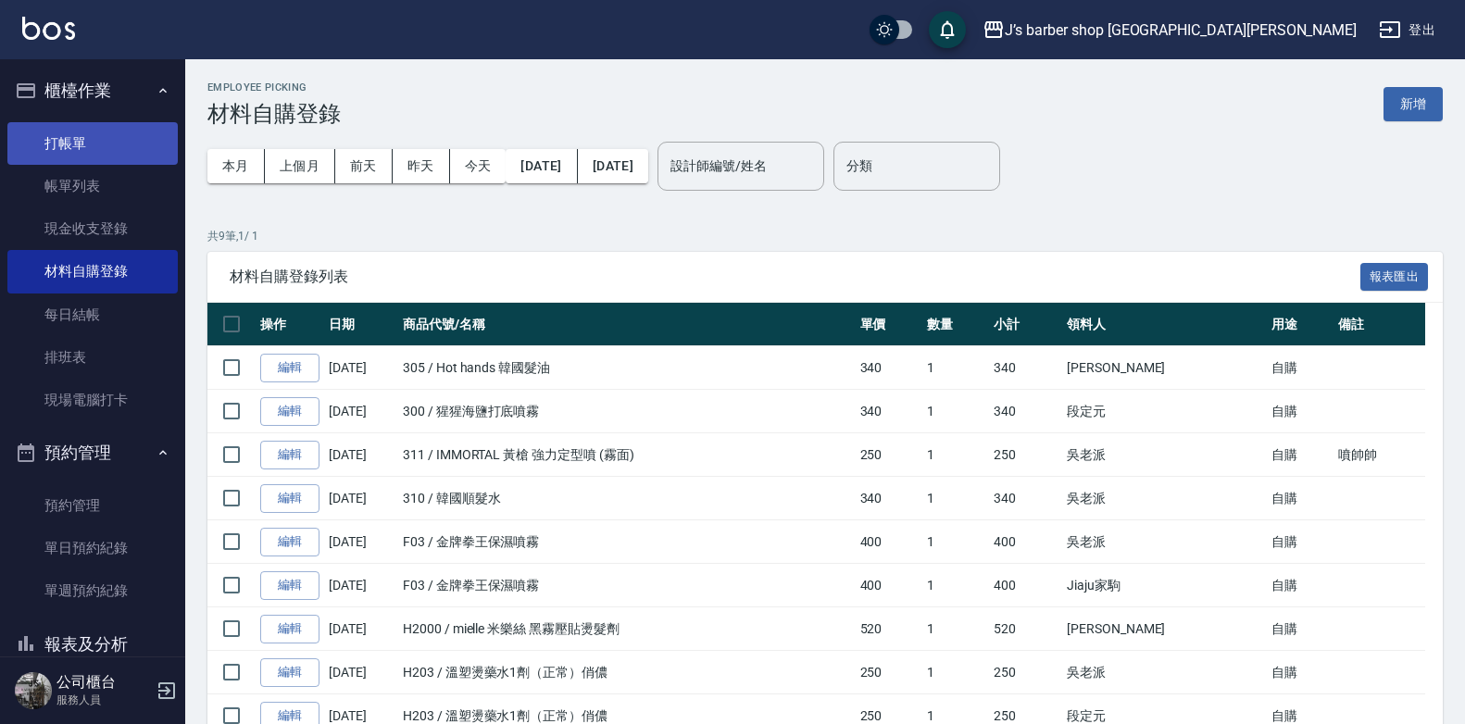
click at [125, 140] on link "打帳單" at bounding box center [92, 143] width 170 height 43
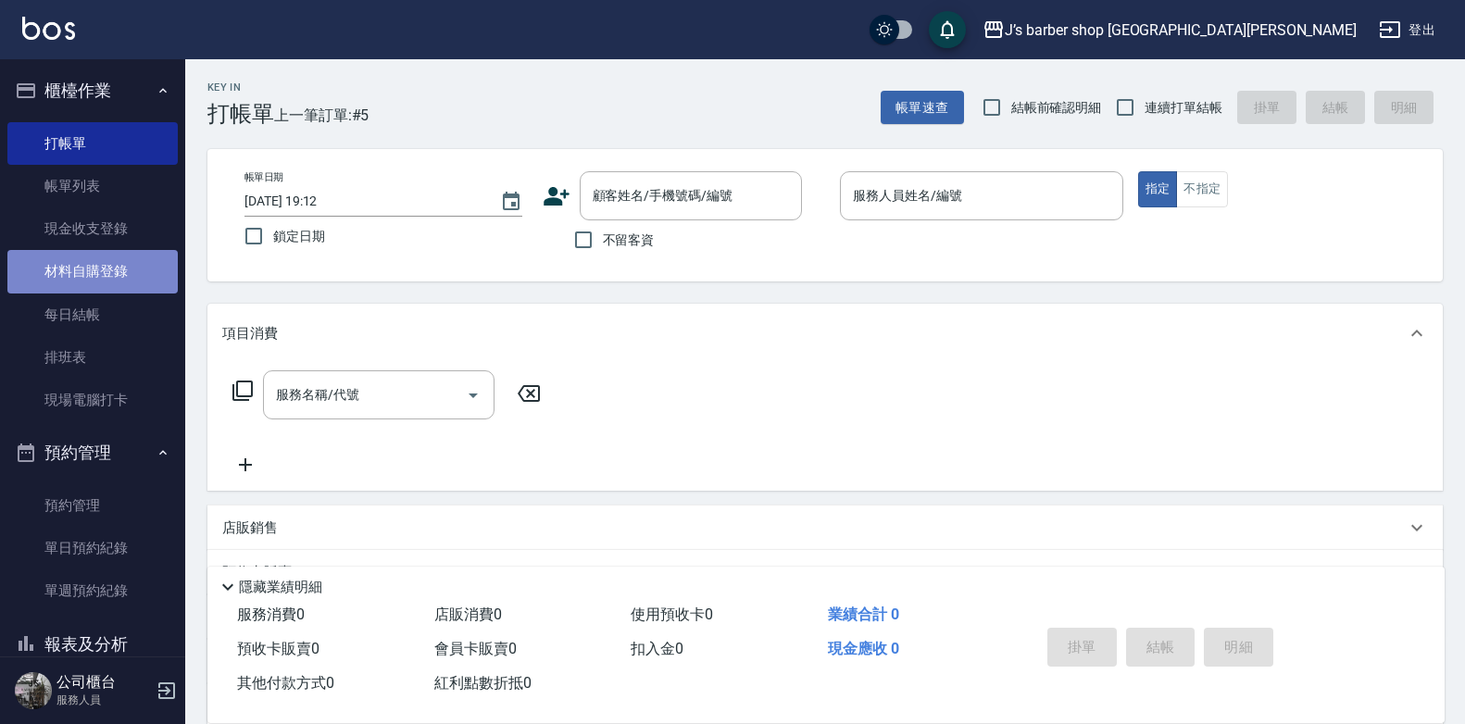
click at [106, 277] on link "材料自購登錄" at bounding box center [92, 271] width 170 height 43
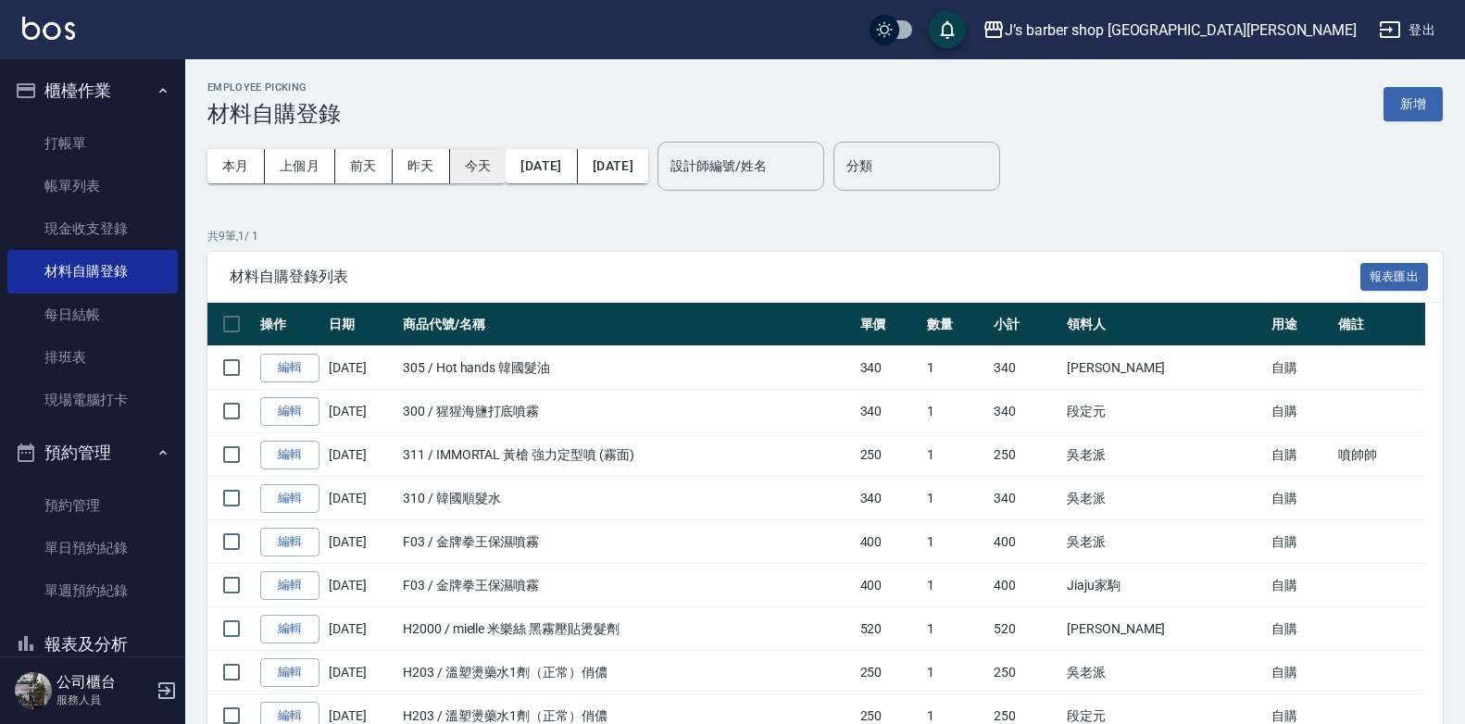
click at [494, 167] on button "今天" at bounding box center [478, 166] width 56 height 34
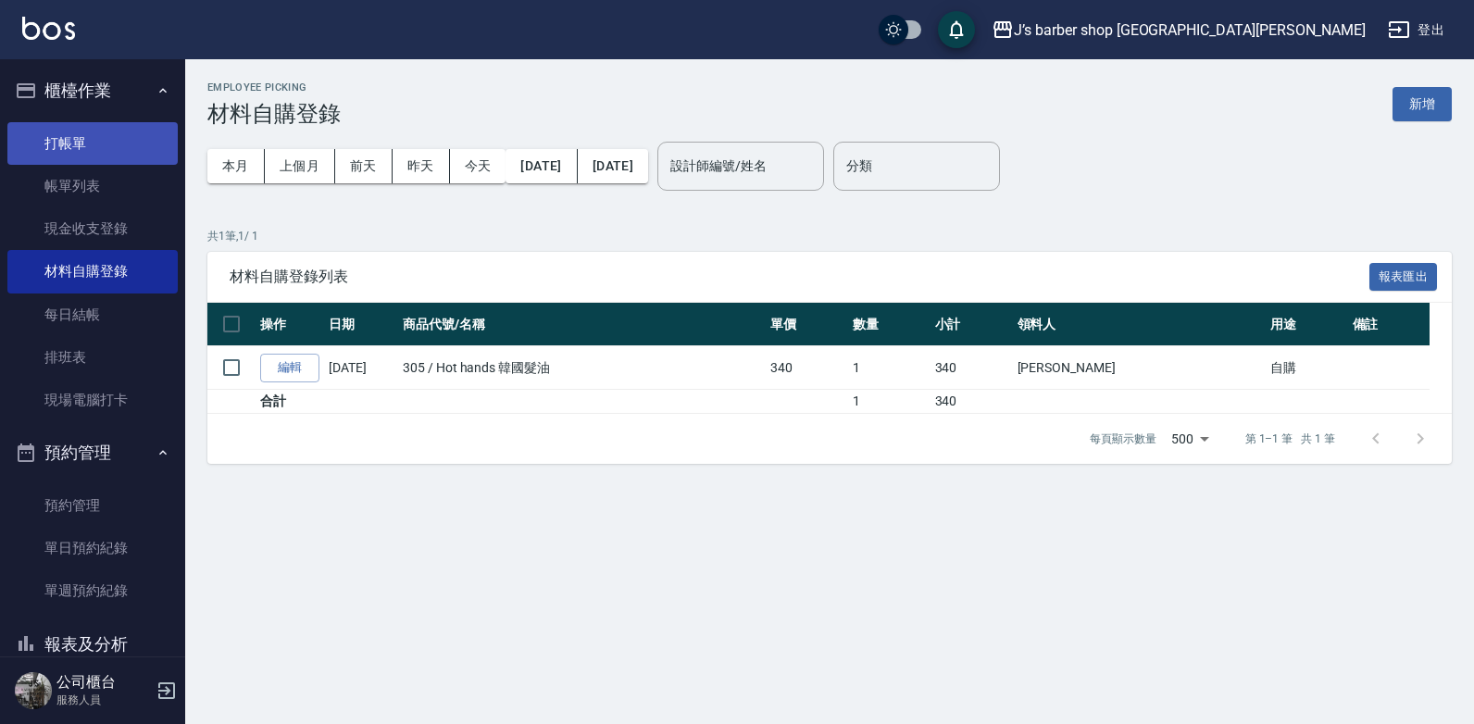
drag, startPoint x: 66, startPoint y: 143, endPoint x: 77, endPoint y: 140, distance: 11.5
click at [69, 142] on link "打帳單" at bounding box center [92, 143] width 170 height 43
